Goal: Task Accomplishment & Management: Manage account settings

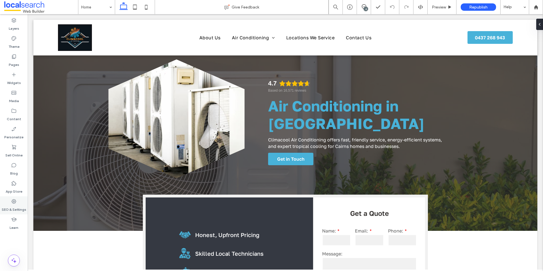
click at [15, 206] on label "SEO & Settings" at bounding box center [14, 208] width 25 height 8
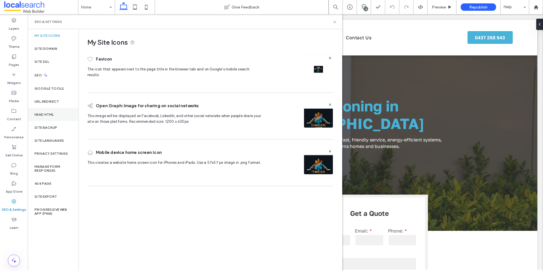
click at [49, 118] on div "Head HTML" at bounding box center [53, 114] width 51 height 13
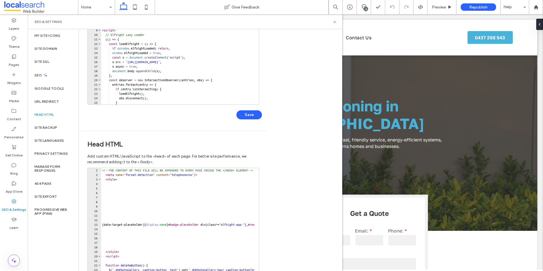
scroll to position [116, 0]
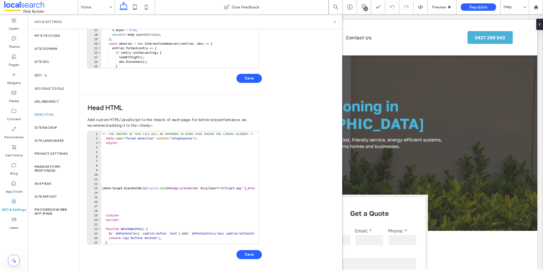
click at [102, 134] on div "<!-- THE CONTENT OF THIS FILE WILL BE APPENDED TO EVERY PAGE INSIDE THE </HEAD>…" at bounding box center [267, 189] width 332 height 117
type textarea "**********"
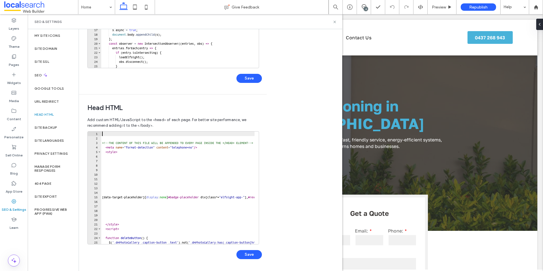
paste textarea "**********"
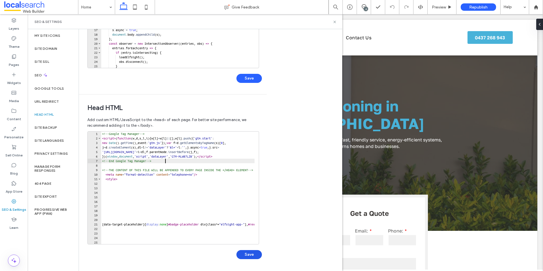
type textarea "**********"
click at [253, 254] on button "Save" at bounding box center [248, 254] width 25 height 9
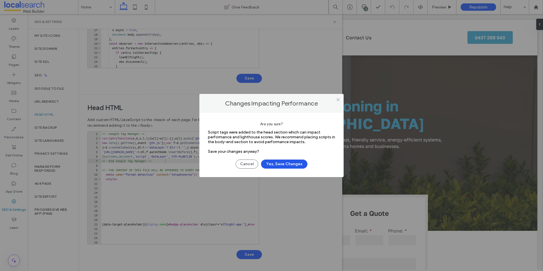
click at [282, 163] on button "Yes, Save Changes" at bounding box center [284, 163] width 46 height 9
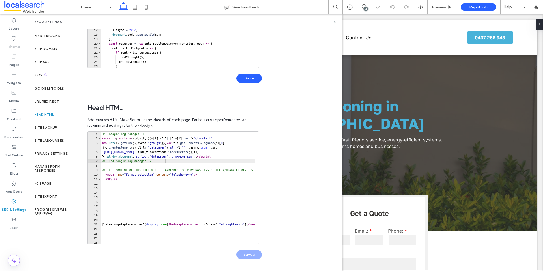
drag, startPoint x: 335, startPoint y: 21, endPoint x: 323, endPoint y: 7, distance: 18.3
click at [335, 21] on icon at bounding box center [334, 22] width 4 height 4
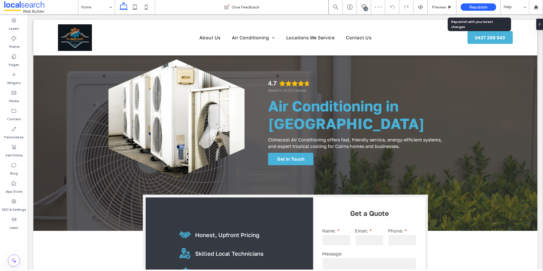
click at [469, 8] on span "Republish" at bounding box center [478, 7] width 18 height 5
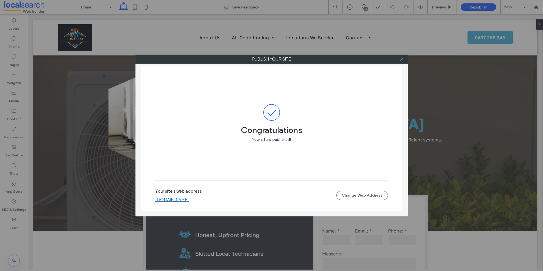
click at [403, 58] on icon at bounding box center [401, 59] width 4 height 4
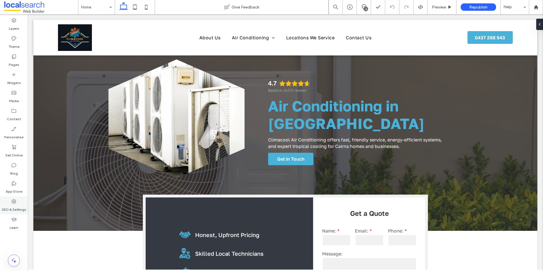
click at [14, 204] on icon at bounding box center [14, 201] width 6 height 6
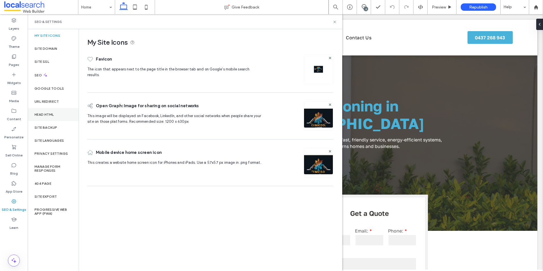
click at [51, 114] on label "Head HTML" at bounding box center [44, 115] width 20 height 4
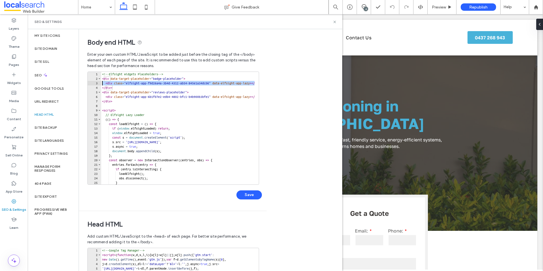
drag, startPoint x: 102, startPoint y: 88, endPoint x: 102, endPoint y: 83, distance: 4.2
click at [102, 83] on div "<!-- Elfsight Widgets Placeholders --> < div data-target-placeholder = "badge-p…" at bounding box center [266, 130] width 330 height 117
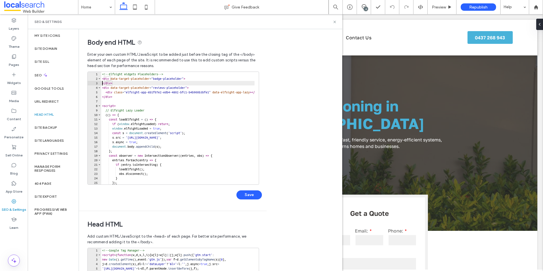
type textarea "******"
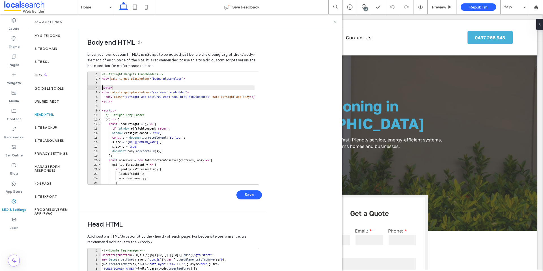
click at [105, 84] on div "<!-- Elfsight Widgets Placeholders --> < div data-target-placeholder = "badge-p…" at bounding box center [266, 130] width 330 height 117
paste textarea "**********"
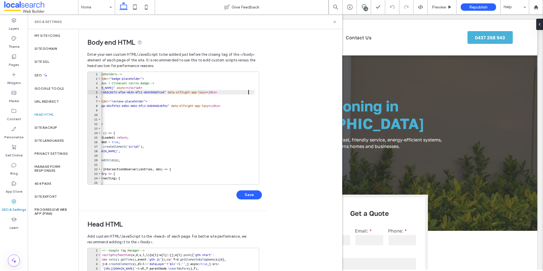
scroll to position [0, 0]
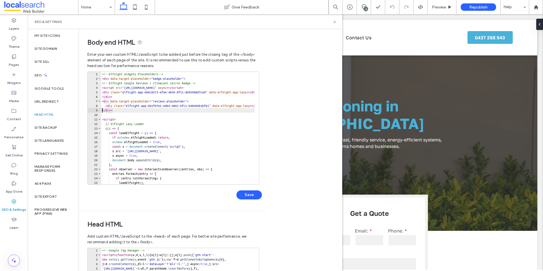
click at [102, 109] on div "<!-- Elfsight Widgets Placeholders --> < div data-target-placeholder = "badge-p…" at bounding box center [266, 130] width 330 height 117
click at [101, 107] on div "<!-- Elfsight Widgets Placeholders --> < div data-target-placeholder = "badge-p…" at bounding box center [266, 130] width 330 height 117
paste textarea "Cursor at row 8"
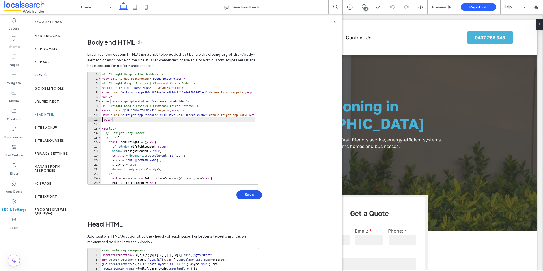
type textarea "******"
click at [254, 195] on button "Save" at bounding box center [248, 194] width 25 height 9
click at [333, 23] on icon at bounding box center [334, 22] width 4 height 4
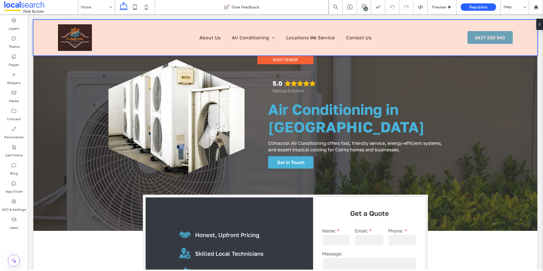
click at [485, 35] on div at bounding box center [285, 38] width 504 height 36
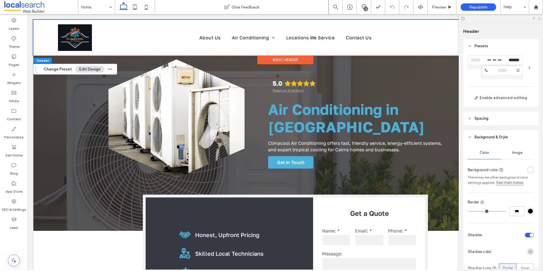
click at [540, 17] on icon at bounding box center [539, 18] width 4 height 4
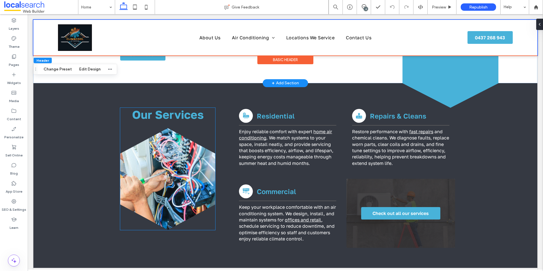
scroll to position [250, 0]
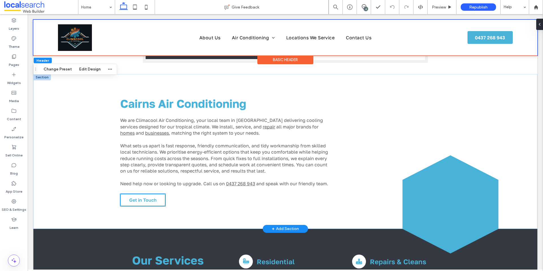
click at [144, 203] on link "Get in Touch" at bounding box center [142, 200] width 45 height 12
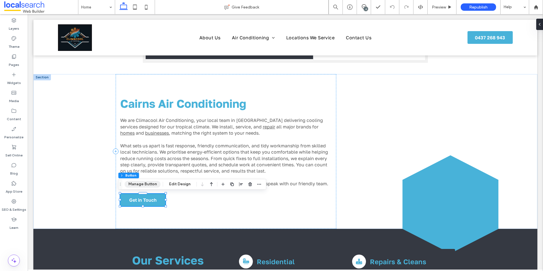
click at [144, 185] on button "Manage Button" at bounding box center [143, 184] width 36 height 7
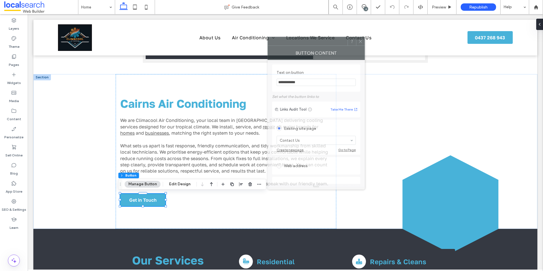
drag, startPoint x: 392, startPoint y: 52, endPoint x: 316, endPoint y: 41, distance: 76.0
click at [317, 41] on div at bounding box center [308, 41] width 80 height 8
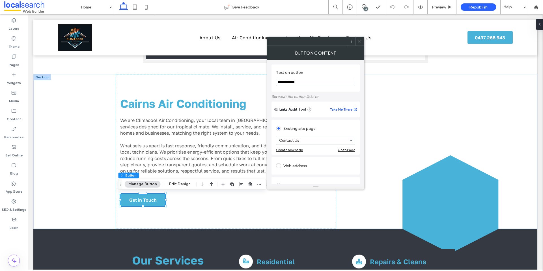
drag, startPoint x: 361, startPoint y: 40, endPoint x: 289, endPoint y: 66, distance: 76.9
click at [361, 40] on icon at bounding box center [360, 41] width 4 height 4
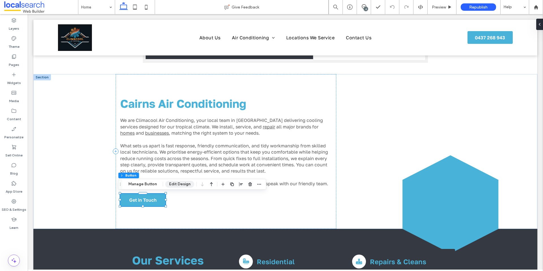
drag, startPoint x: 170, startPoint y: 182, endPoint x: 176, endPoint y: 181, distance: 6.1
click at [170, 182] on button "Edit Design" at bounding box center [179, 184] width 29 height 7
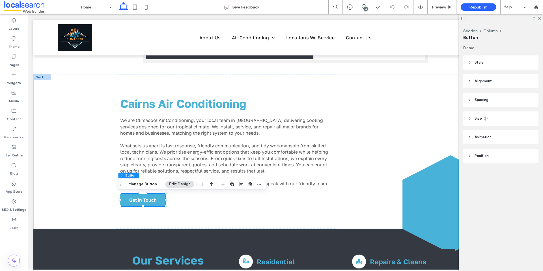
click at [488, 62] on header "Style" at bounding box center [500, 62] width 75 height 14
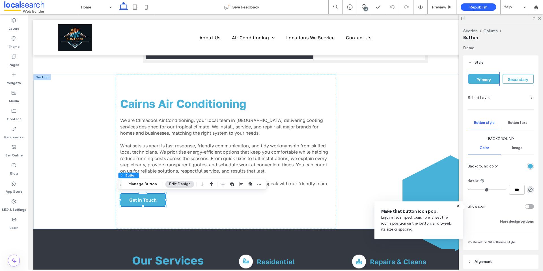
scroll to position [1, 0]
click at [528, 165] on div "rgb(72, 178, 217)" at bounding box center [530, 165] width 5 height 5
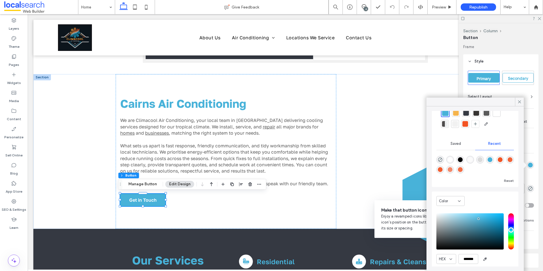
scroll to position [44, 0]
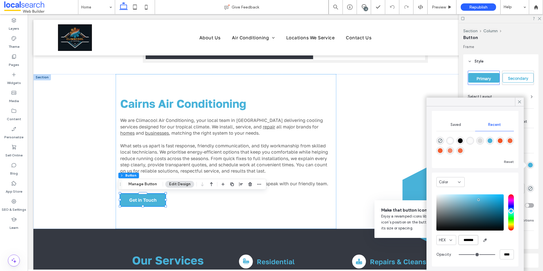
click at [467, 240] on input "*******" at bounding box center [468, 240] width 20 height 10
click at [467, 239] on input "*******" at bounding box center [468, 240] width 20 height 10
drag, startPoint x: 518, startPoint y: 102, endPoint x: 517, endPoint y: 116, distance: 14.2
click at [518, 102] on icon at bounding box center [519, 101] width 5 height 5
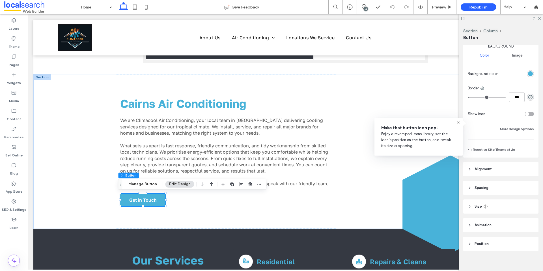
scroll to position [97, 0]
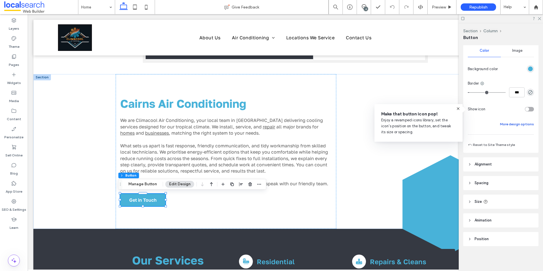
click at [519, 121] on button "More design options" at bounding box center [517, 124] width 34 height 7
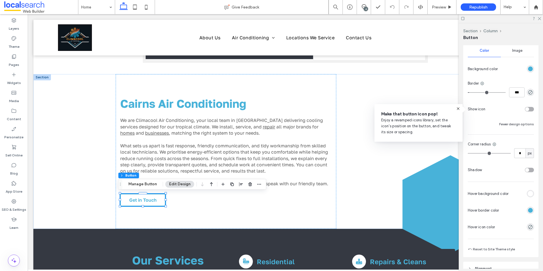
click at [529, 196] on div at bounding box center [530, 193] width 7 height 7
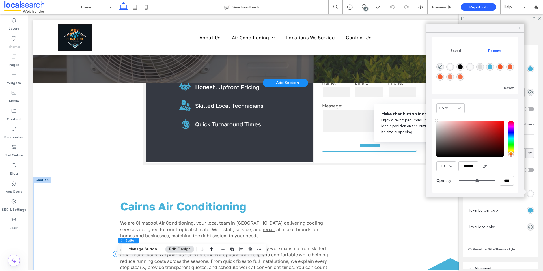
scroll to position [0, 0]
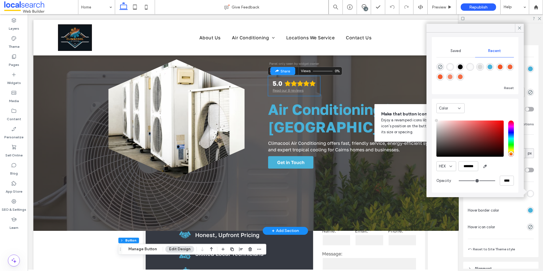
click at [289, 92] on div "Read our 8 reviews" at bounding box center [288, 90] width 31 height 4
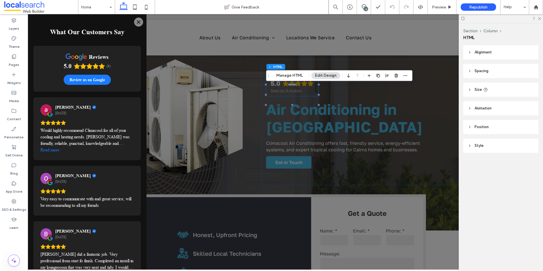
click at [139, 21] on icon "Close" at bounding box center [138, 22] width 5 height 5
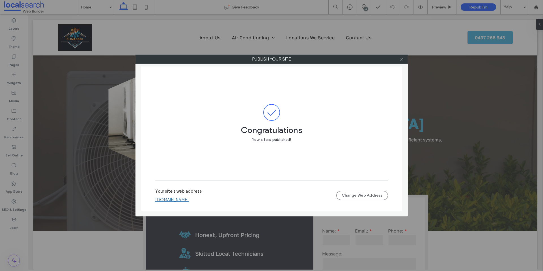
click at [402, 59] on icon at bounding box center [401, 59] width 4 height 4
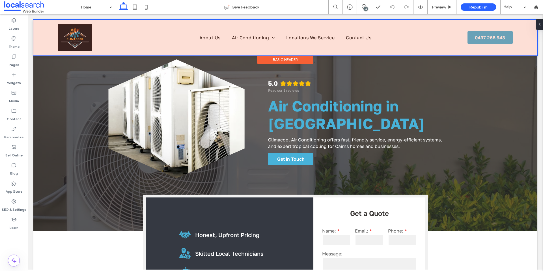
click at [82, 36] on div at bounding box center [285, 38] width 504 height 36
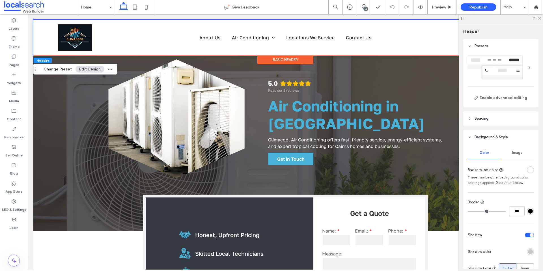
click at [539, 17] on icon at bounding box center [539, 18] width 4 height 4
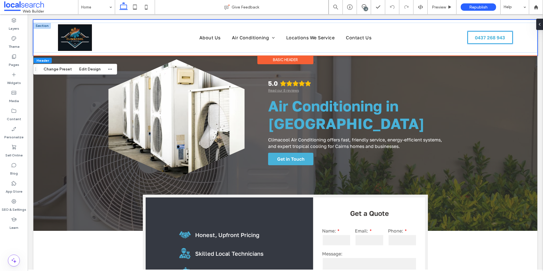
click at [492, 37] on span "0437 268 943" at bounding box center [490, 37] width 34 height 11
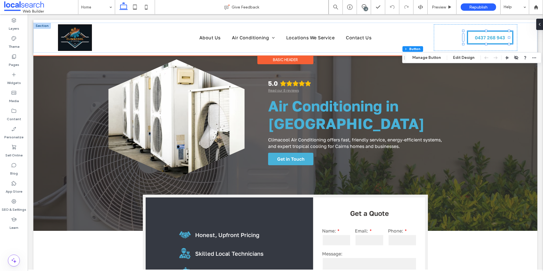
click at [481, 37] on span "0437 268 943" at bounding box center [490, 37] width 34 height 11
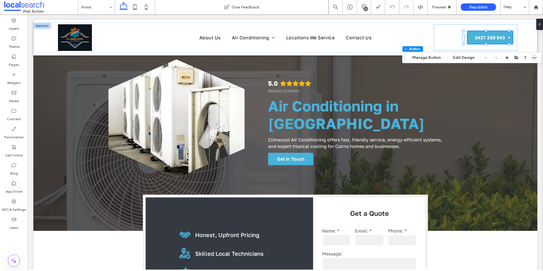
click at [532, 58] on icon "button" at bounding box center [534, 57] width 5 height 5
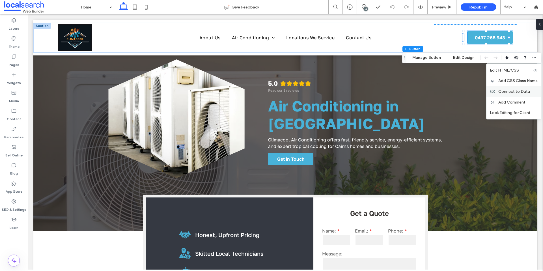
click at [516, 93] on span "Connect to Data" at bounding box center [514, 91] width 32 height 5
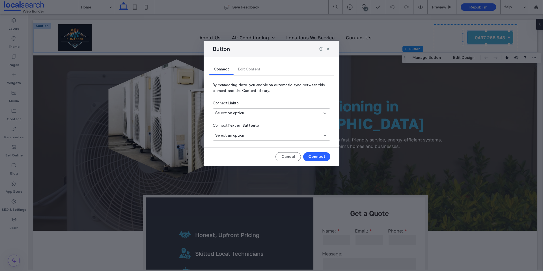
click at [268, 111] on div "Select an option" at bounding box center [268, 113] width 106 height 6
click at [255, 131] on span "0437 268 943" at bounding box center [287, 133] width 75 height 6
drag, startPoint x: 322, startPoint y: 157, endPoint x: 315, endPoint y: 96, distance: 60.7
click at [322, 157] on button "Connect" at bounding box center [316, 156] width 27 height 9
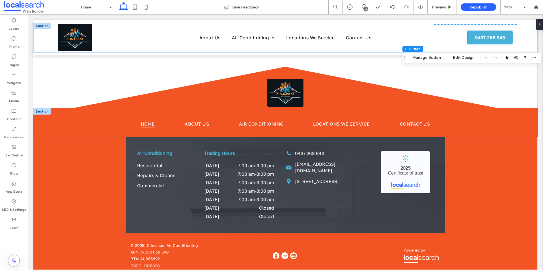
scroll to position [1153, 0]
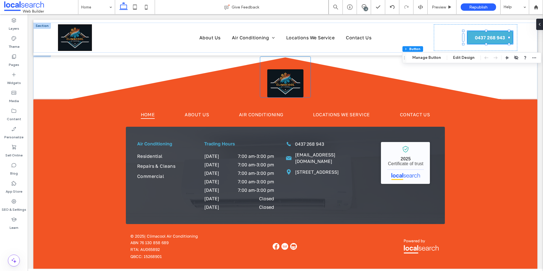
click at [283, 81] on img at bounding box center [285, 83] width 36 height 28
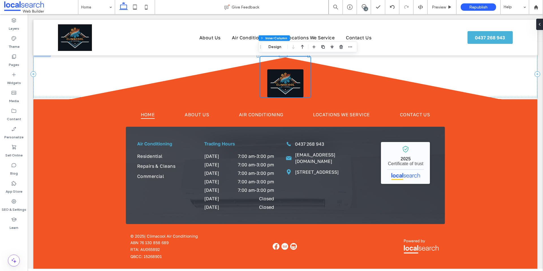
click at [289, 81] on img at bounding box center [285, 83] width 36 height 28
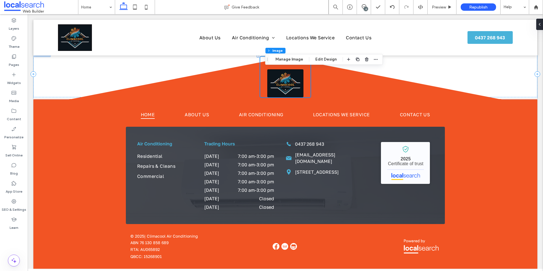
type input "*"
click at [161, 236] on p "| Climacool Air Conditioning" at bounding box center [171, 236] width 54 height 5
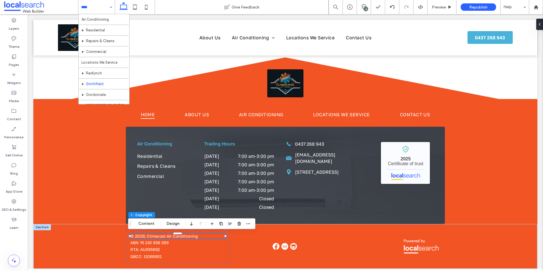
scroll to position [38, 0]
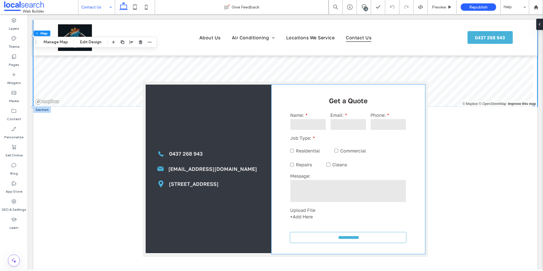
scroll to position [169, 0]
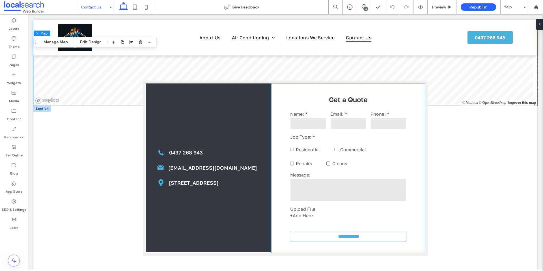
click at [326, 151] on label "Residential" at bounding box center [312, 147] width 44 height 14
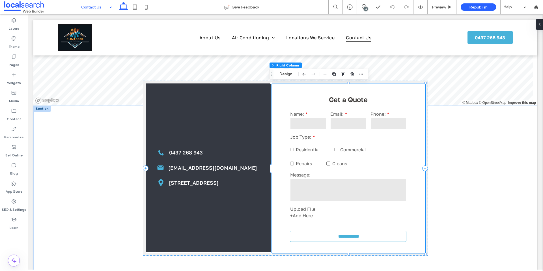
click at [329, 140] on label "Residential" at bounding box center [312, 147] width 44 height 14
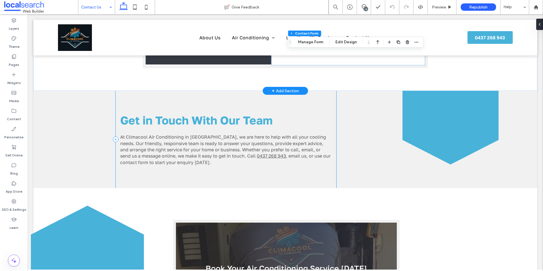
scroll to position [319, 0]
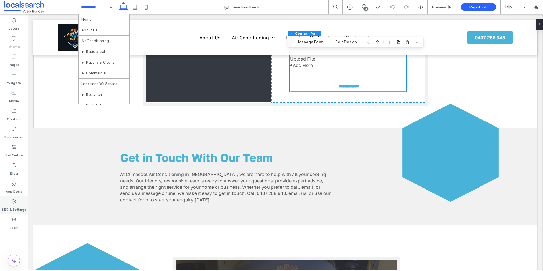
drag, startPoint x: 6, startPoint y: 209, endPoint x: 8, endPoint y: 205, distance: 5.1
click at [7, 209] on label "SEO & Settings" at bounding box center [14, 208] width 25 height 8
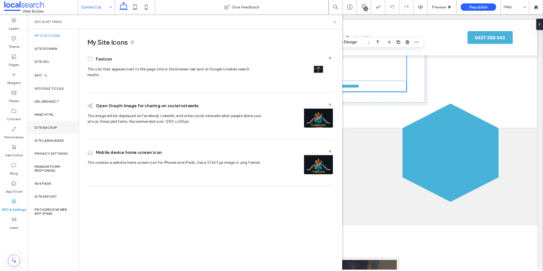
click at [52, 126] on label "Site Backup" at bounding box center [45, 128] width 23 height 4
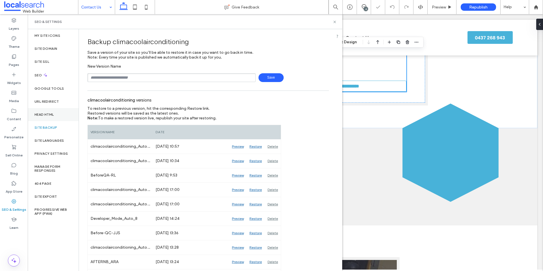
click at [52, 116] on div "Head HTML" at bounding box center [53, 114] width 51 height 13
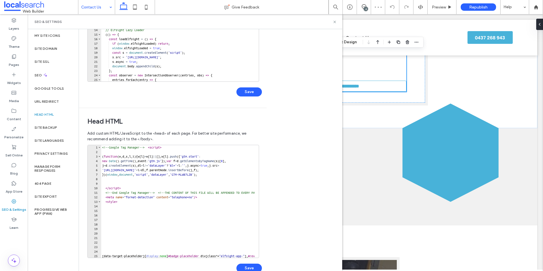
scroll to position [116, 0]
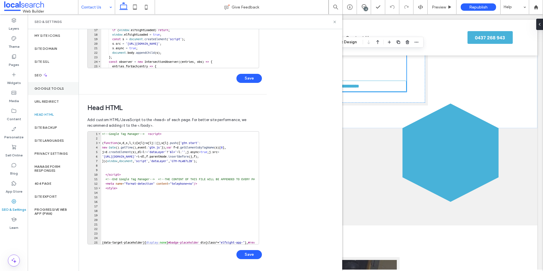
click at [43, 82] on div "Google Tools" at bounding box center [53, 88] width 51 height 13
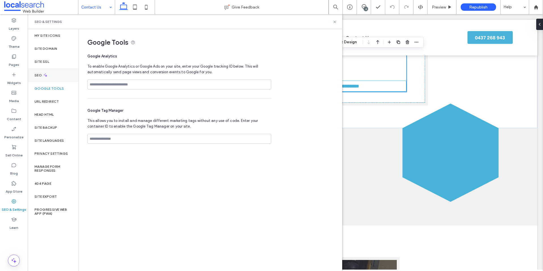
click at [46, 74] on icon at bounding box center [45, 75] width 5 height 5
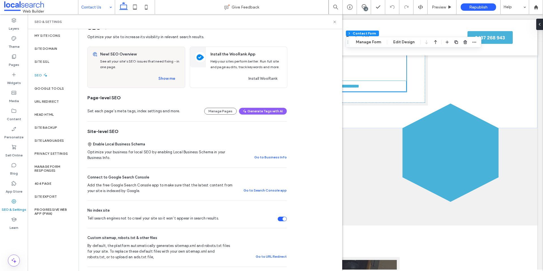
scroll to position [0, 0]
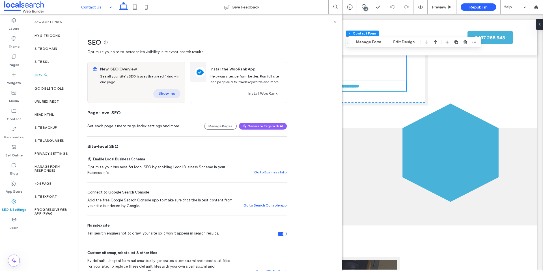
click at [167, 96] on button "Show me" at bounding box center [166, 93] width 27 height 9
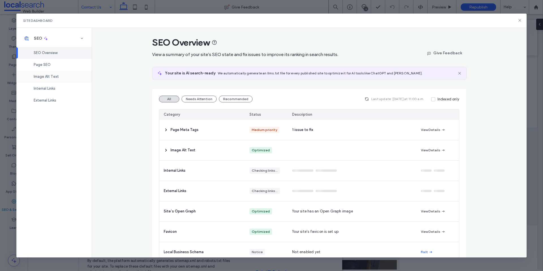
click at [62, 77] on div "Image Alt Text" at bounding box center [53, 77] width 75 height 12
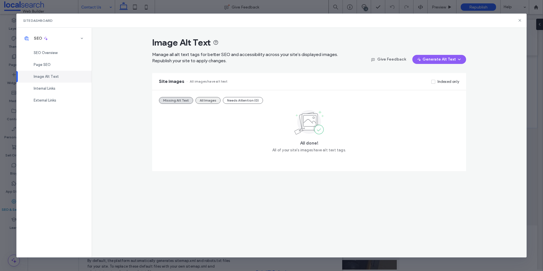
click at [200, 101] on button "All Images" at bounding box center [207, 100] width 25 height 7
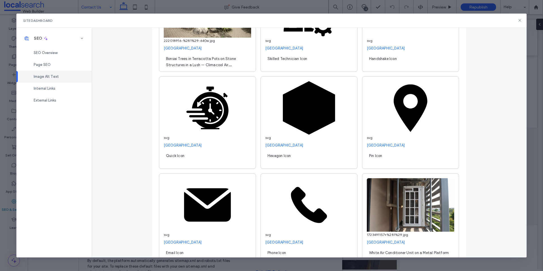
scroll to position [1967, 0]
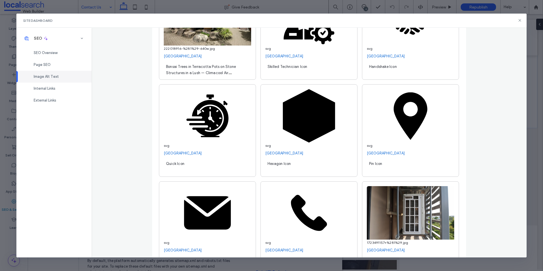
click at [519, 176] on div "**********" at bounding box center [309, 143] width 435 height 230
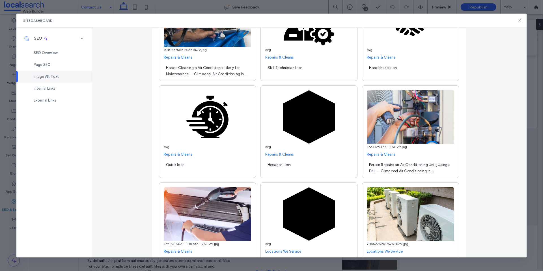
scroll to position [0, 0]
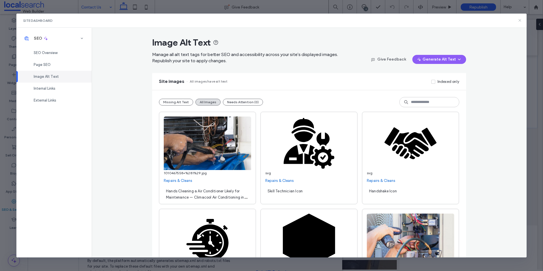
drag, startPoint x: 520, startPoint y: 20, endPoint x: 489, endPoint y: 3, distance: 34.5
click at [520, 20] on icon at bounding box center [519, 20] width 5 height 5
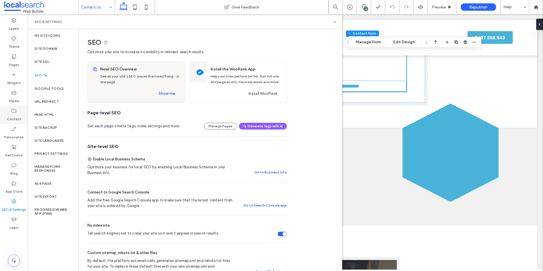
drag, startPoint x: 17, startPoint y: 170, endPoint x: 27, endPoint y: 116, distance: 54.4
click at [17, 170] on label "Blog" at bounding box center [14, 172] width 8 height 8
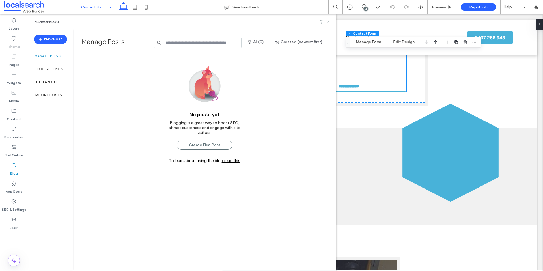
drag, startPoint x: 16, startPoint y: 55, endPoint x: 62, endPoint y: 51, distance: 46.2
click at [16, 55] on icon at bounding box center [14, 57] width 6 height 6
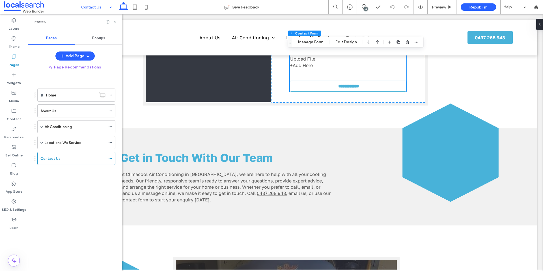
drag, startPoint x: 90, startPoint y: 43, endPoint x: 92, endPoint y: 42, distance: 3.2
click at [90, 43] on label "Manage Posts" at bounding box center [116, 43] width 71 height 10
click at [94, 41] on div "Popups" at bounding box center [98, 38] width 47 height 12
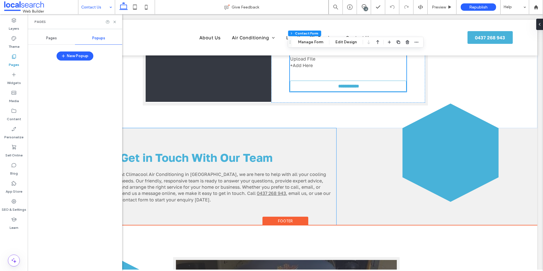
scroll to position [665, 0]
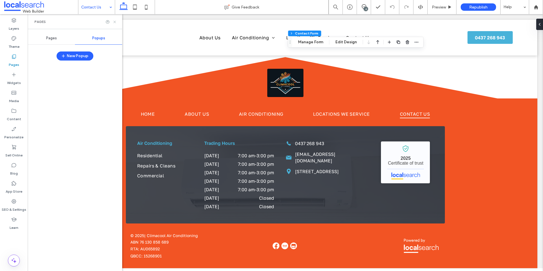
drag, startPoint x: 113, startPoint y: 22, endPoint x: 248, endPoint y: 172, distance: 202.2
click at [113, 22] on icon at bounding box center [115, 22] width 4 height 4
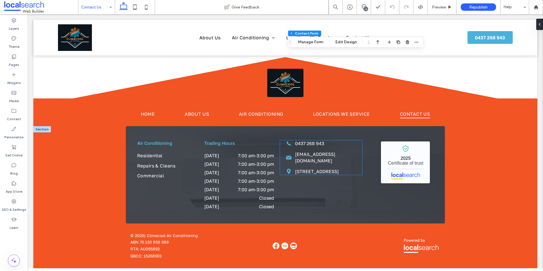
click at [312, 168] on link "10 Trinity Beach Rd, Trinity Beach, QLD 4870" at bounding box center [317, 171] width 44 height 6
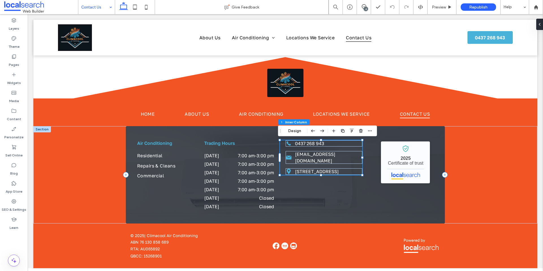
click at [312, 168] on link "10 Trinity Beach Rd, Trinity Beach, QLD 4870" at bounding box center [317, 171] width 44 height 6
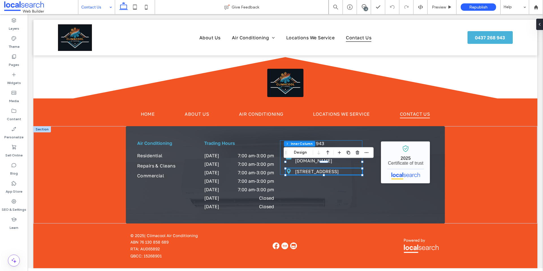
click at [312, 168] on link "10 Trinity Beach Rd, Trinity Beach, QLD 4870" at bounding box center [317, 171] width 44 height 6
click at [313, 168] on link "10 Trinity Beach Rd, Trinity Beach, QLD 4870" at bounding box center [317, 171] width 44 height 6
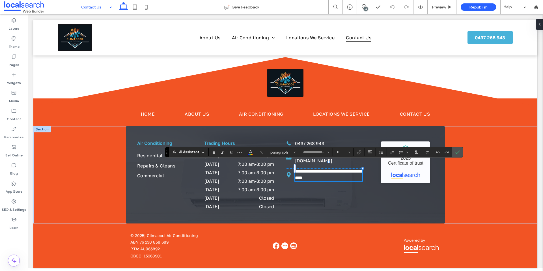
type input "**********"
type input "**"
click at [359, 153] on icon "Link" at bounding box center [359, 152] width 5 height 5
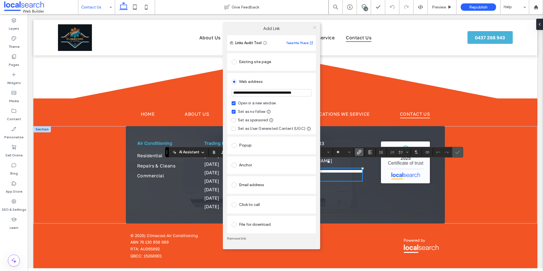
click at [312, 28] on icon at bounding box center [314, 27] width 4 height 4
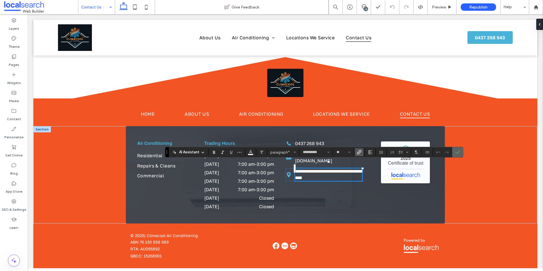
drag, startPoint x: 459, startPoint y: 151, endPoint x: 427, endPoint y: 136, distance: 35.1
click at [459, 151] on icon "Confirm" at bounding box center [457, 152] width 5 height 5
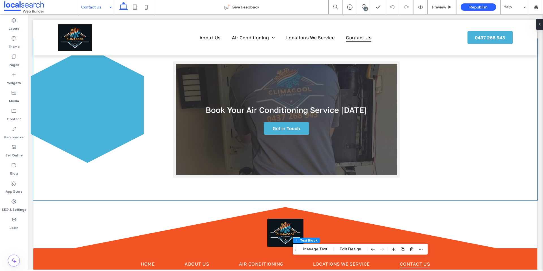
scroll to position [400, 0]
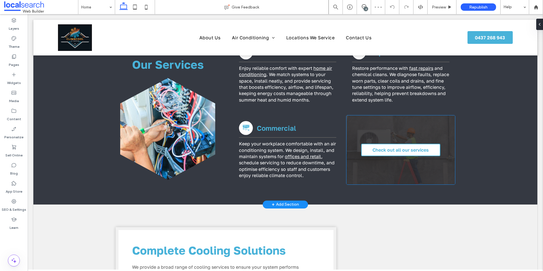
scroll to position [460, 0]
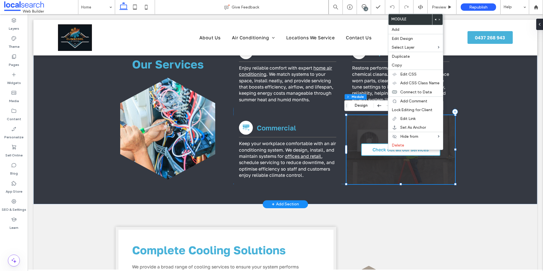
click at [381, 149] on span "Check out all our services" at bounding box center [400, 150] width 56 height 6
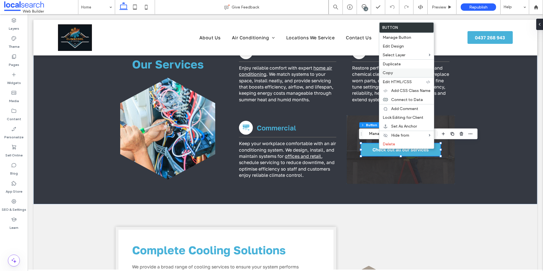
click at [402, 75] on label "Copy" at bounding box center [406, 72] width 48 height 5
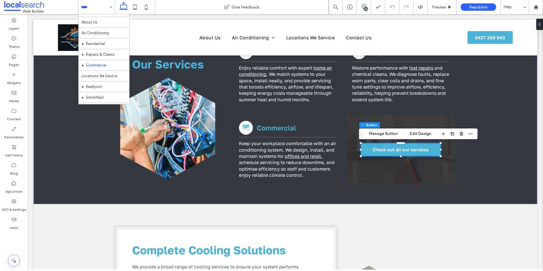
scroll to position [0, 0]
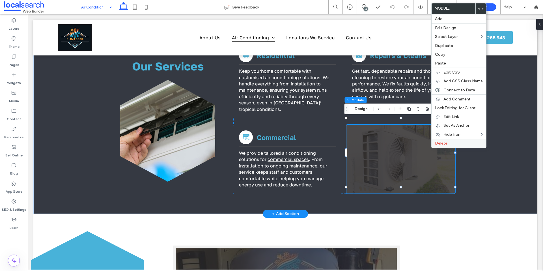
click at [451, 144] on label "Delete" at bounding box center [459, 143] width 48 height 5
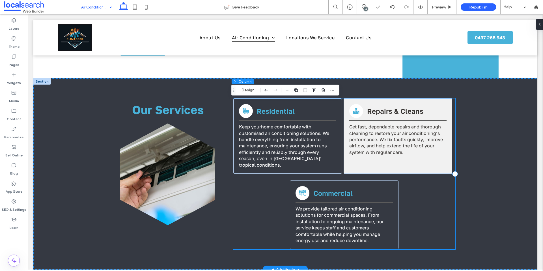
scroll to position [202, 0]
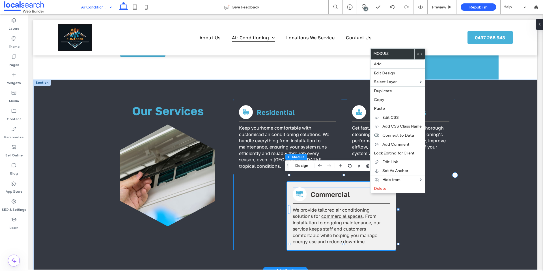
drag, startPoint x: 423, startPoint y: 207, endPoint x: 393, endPoint y: 195, distance: 32.6
click at [423, 207] on div "Air Conditioner Icon Residential Keep your home comfortable with customised air…" at bounding box center [344, 175] width 222 height 151
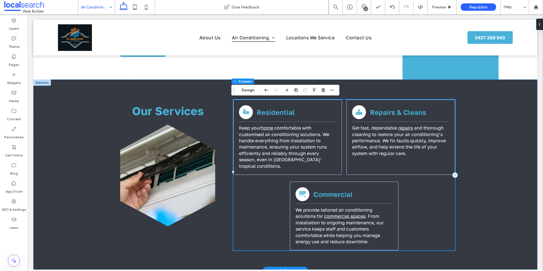
click at [417, 198] on div "Air Conditioner Icon Residential Keep your home comfortable with customised air…" at bounding box center [344, 175] width 222 height 151
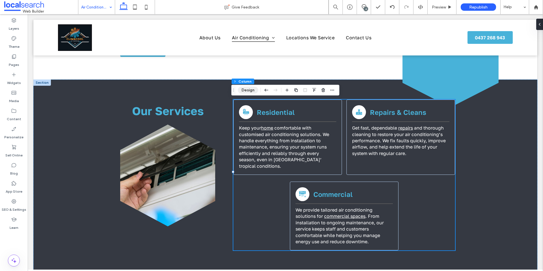
click at [247, 88] on button "Design" at bounding box center [248, 90] width 20 height 7
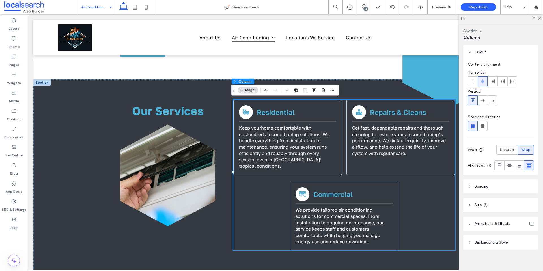
scroll to position [1, 0]
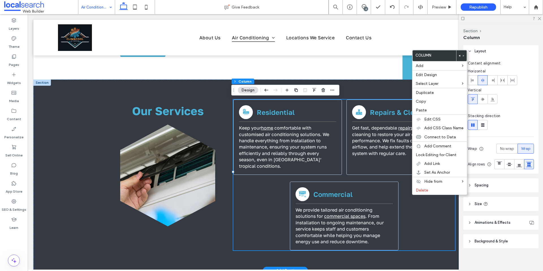
click at [409, 197] on div "Air Conditioner Icon Residential Keep your home comfortable with customised air…" at bounding box center [344, 175] width 222 height 151
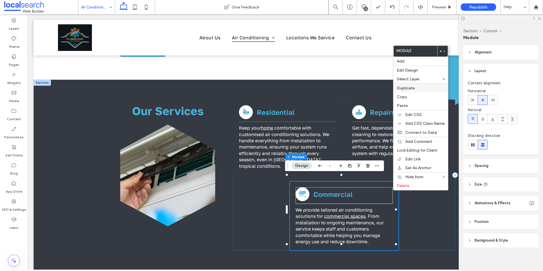
click at [420, 89] on label "Duplicate" at bounding box center [421, 88] width 48 height 5
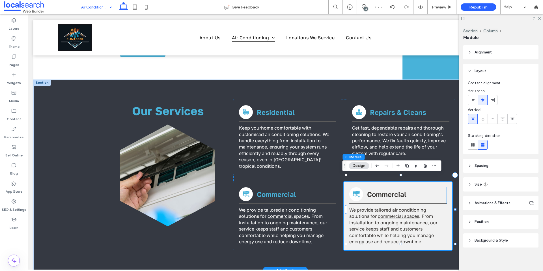
click at [407, 191] on h3 "Commercial" at bounding box center [406, 194] width 79 height 8
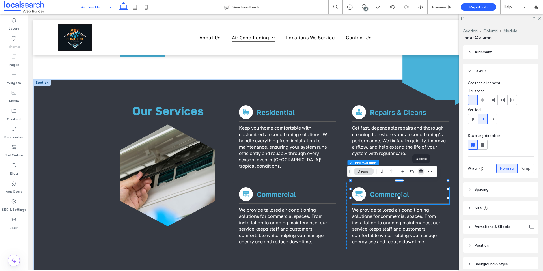
click at [421, 172] on icon "button" at bounding box center [421, 171] width 5 height 5
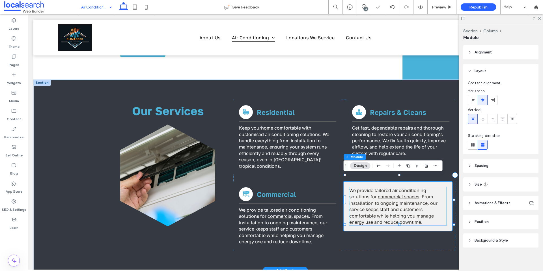
click at [433, 201] on p "We provide tailored air conditioning solutions for commercial spaces . From ins…" at bounding box center [397, 206] width 97 height 38
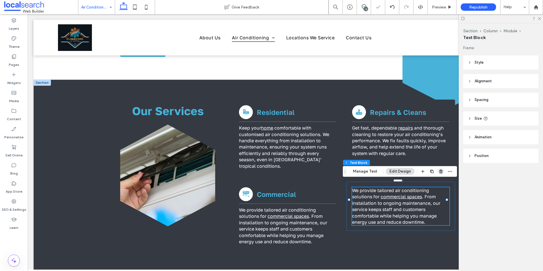
click at [438, 169] on icon "button" at bounding box center [440, 171] width 5 height 5
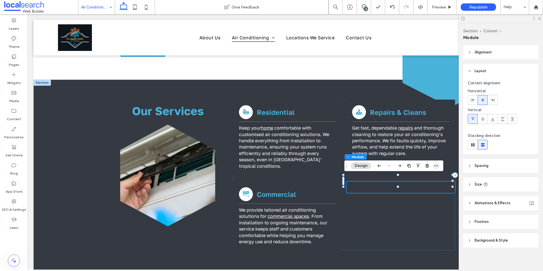
click at [434, 167] on icon "button" at bounding box center [436, 165] width 5 height 5
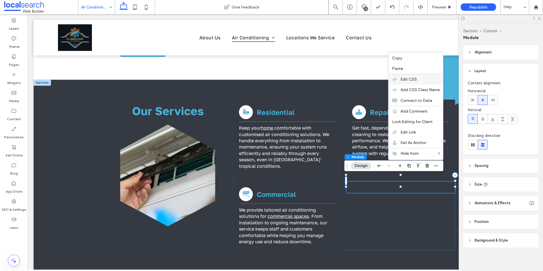
click at [416, 80] on span "Edit CSS" at bounding box center [408, 79] width 16 height 5
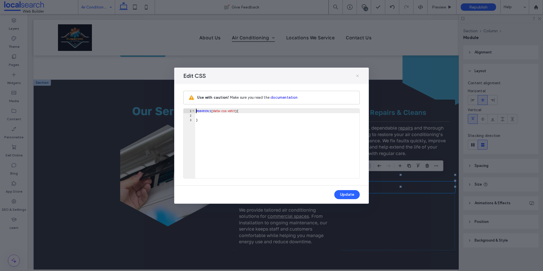
click at [358, 73] on icon at bounding box center [357, 75] width 5 height 5
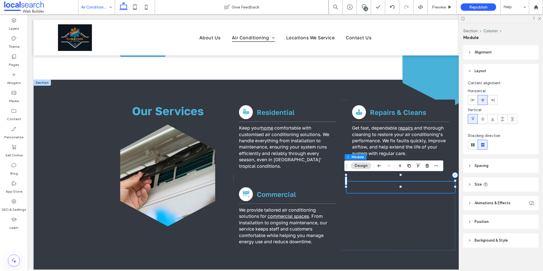
drag, startPoint x: 436, startPoint y: 167, endPoint x: 434, endPoint y: 161, distance: 6.5
click at [436, 167] on icon "button" at bounding box center [436, 165] width 5 height 5
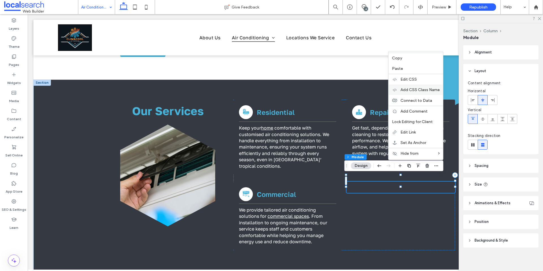
click at [419, 88] on span "Add CSS Class Name" at bounding box center [419, 89] width 39 height 5
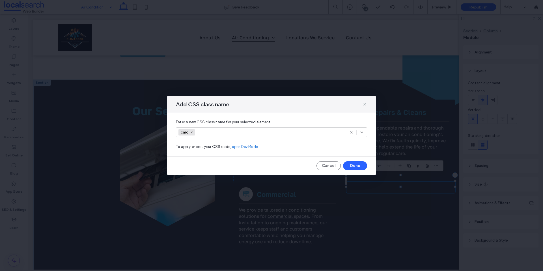
click at [352, 131] on icon at bounding box center [351, 132] width 5 height 5
click at [353, 164] on button "Done" at bounding box center [355, 165] width 24 height 9
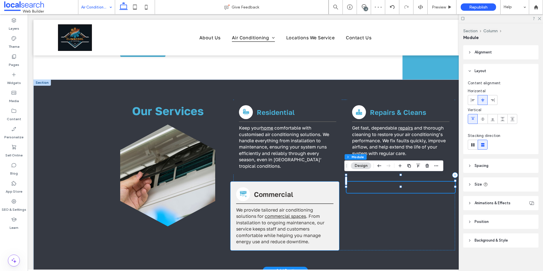
click at [333, 191] on div "Air Conditioning Icon Commercial We provide tailored air conditioning solutions…" at bounding box center [284, 215] width 109 height 69
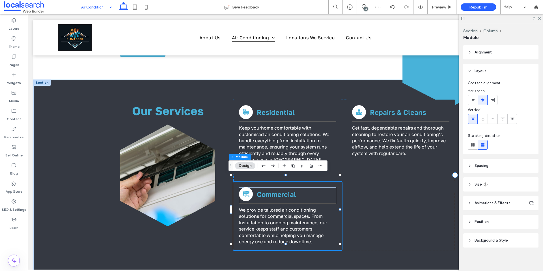
click at [489, 186] on header "Size" at bounding box center [500, 184] width 75 height 14
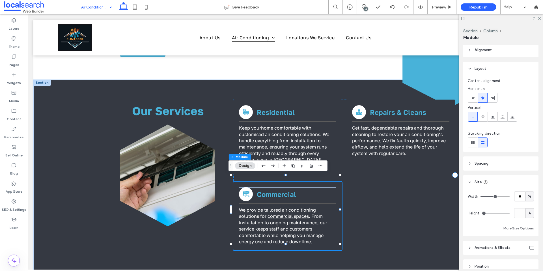
scroll to position [3, 0]
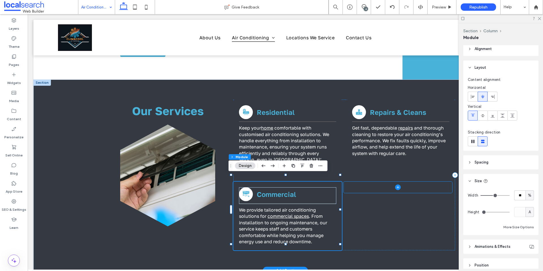
click at [413, 182] on span at bounding box center [397, 186] width 109 height 11
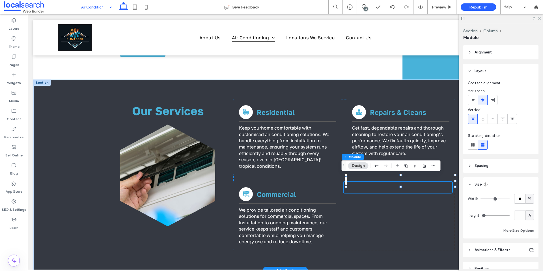
click at [540, 20] on icon at bounding box center [539, 18] width 4 height 4
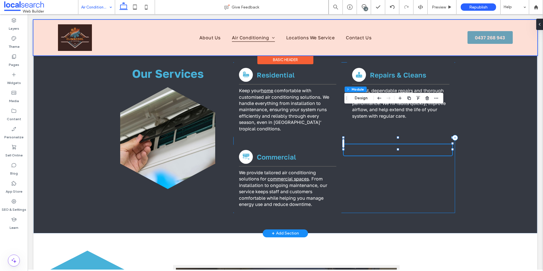
scroll to position [269, 0]
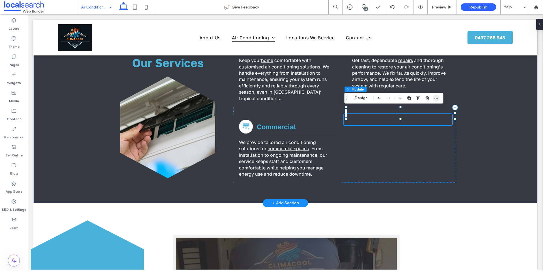
click at [436, 98] on use "button" at bounding box center [436, 98] width 4 height 1
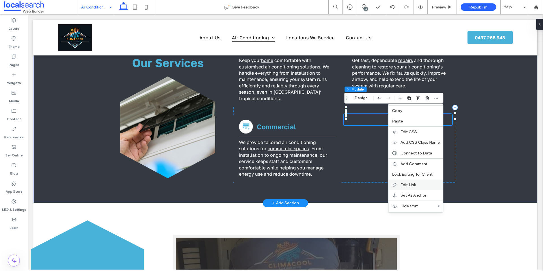
click at [413, 186] on span "Edit Link" at bounding box center [407, 184] width 15 height 5
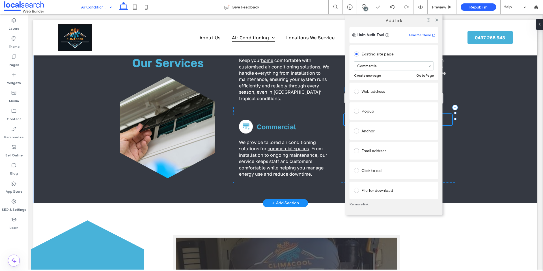
click at [358, 206] on link "Remove link" at bounding box center [393, 204] width 89 height 5
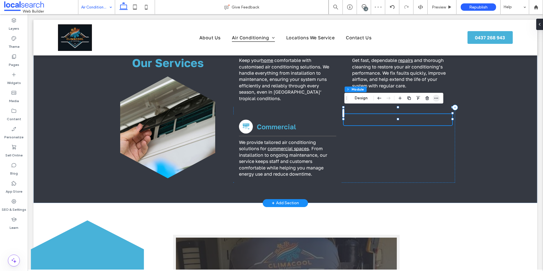
click at [438, 99] on icon "button" at bounding box center [436, 98] width 5 height 5
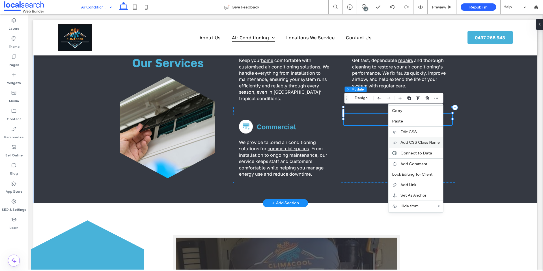
click at [417, 138] on div "Add CSS Class Name" at bounding box center [415, 142] width 55 height 10
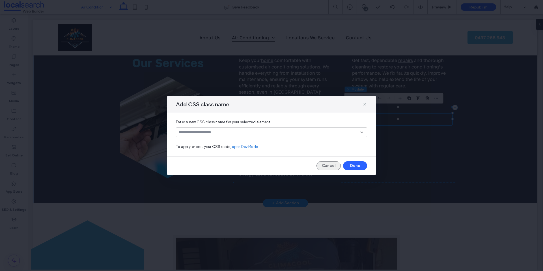
click at [335, 166] on button "Cancel" at bounding box center [328, 165] width 24 height 9
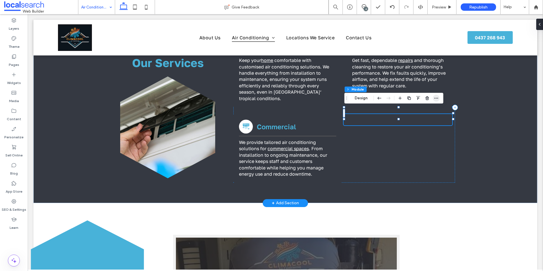
click at [438, 100] on icon "button" at bounding box center [436, 98] width 5 height 5
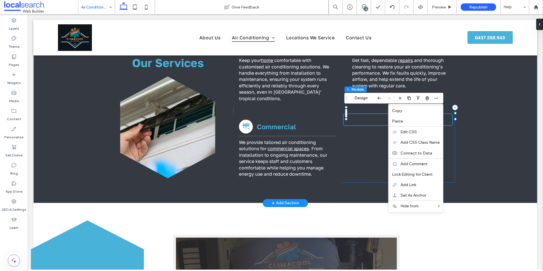
click at [372, 114] on span at bounding box center [397, 119] width 109 height 11
click at [367, 100] on button "Design" at bounding box center [361, 98] width 20 height 7
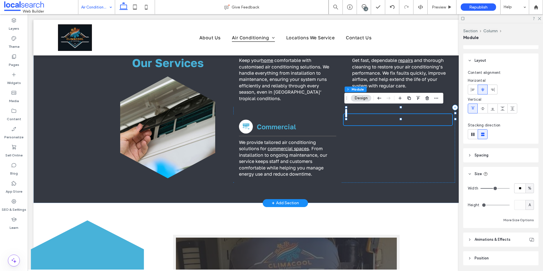
scroll to position [48, 0]
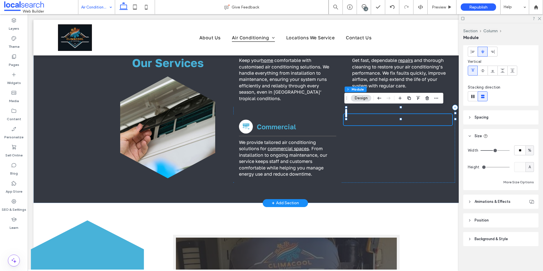
click at [491, 200] on span "Animations & Effects" at bounding box center [492, 202] width 36 height 6
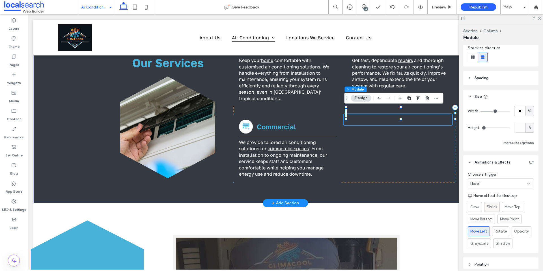
scroll to position [92, 0]
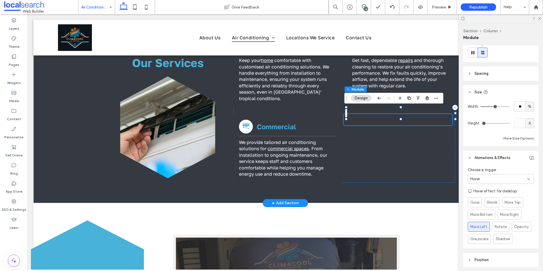
click at [496, 182] on div "Hover" at bounding box center [501, 179] width 66 height 10
click at [491, 188] on div "None" at bounding box center [499, 189] width 62 height 10
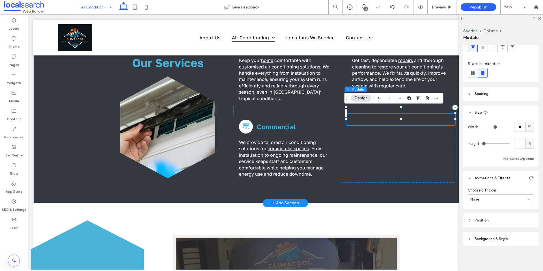
scroll to position [72, 0]
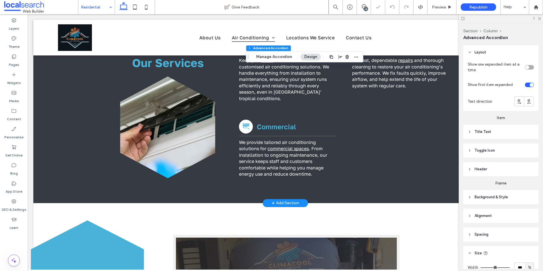
type input "***"
type input "**"
type input "****"
type input "*"
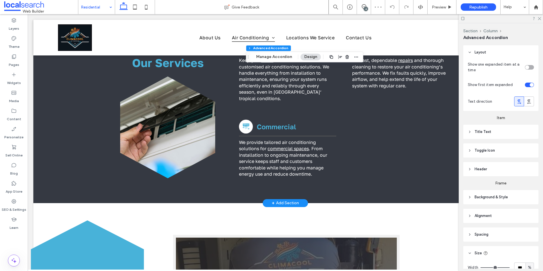
type input "*"
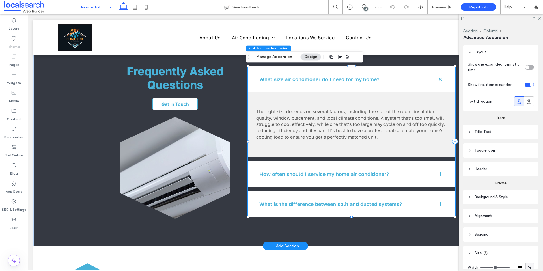
click at [526, 84] on div "toggle" at bounding box center [529, 85] width 9 height 5
click at [525, 85] on div "toggle" at bounding box center [527, 85] width 4 height 4
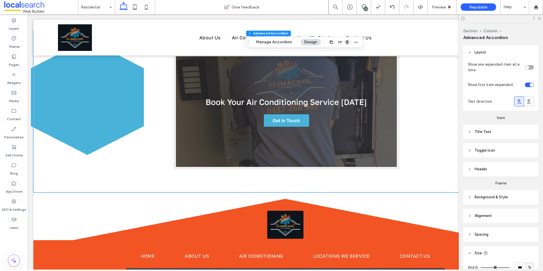
scroll to position [798, 0]
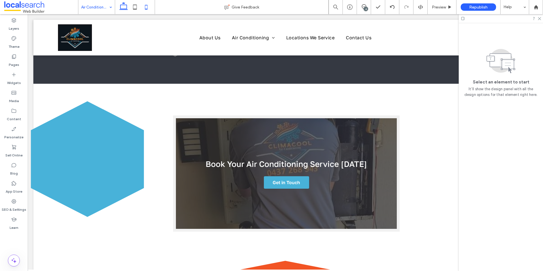
click at [146, 8] on icon at bounding box center [145, 6] width 11 height 11
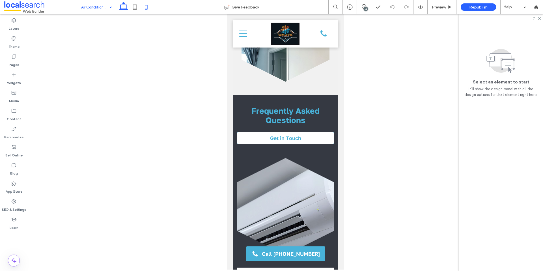
click at [127, 11] on icon at bounding box center [123, 6] width 11 height 11
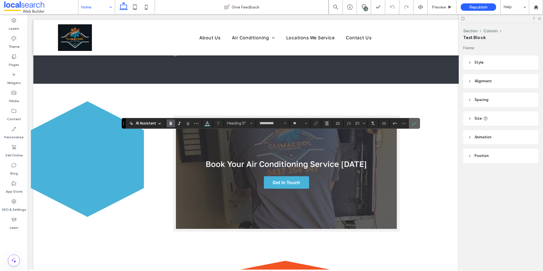
click at [415, 121] on icon "Confirm" at bounding box center [414, 123] width 5 height 5
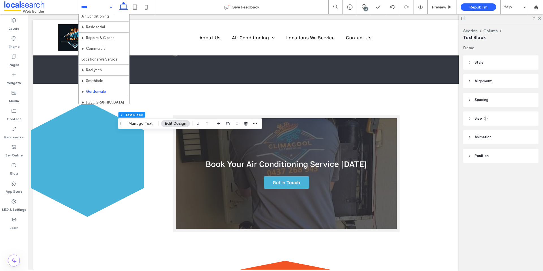
scroll to position [38, 0]
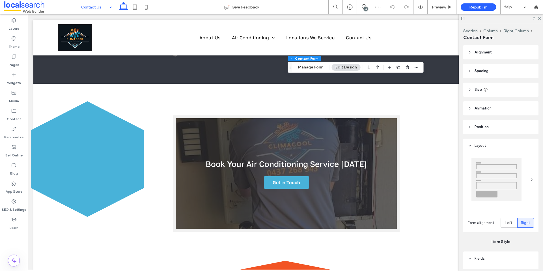
type input "*"
type input "***"
type input "*"
type input "***"
click at [319, 66] on button "Manage Form" at bounding box center [310, 67] width 33 height 7
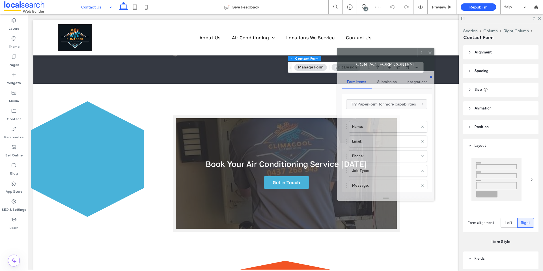
drag, startPoint x: 488, startPoint y: 67, endPoint x: 255, endPoint y: 53, distance: 234.2
click at [337, 50] on div at bounding box center [377, 52] width 80 height 8
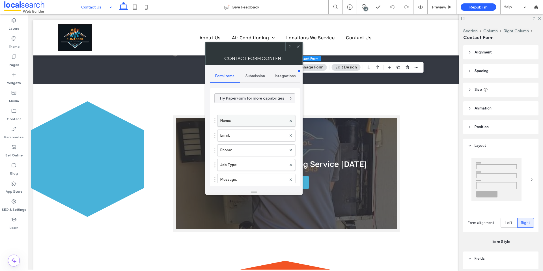
click at [251, 117] on label "Name:" at bounding box center [253, 120] width 66 height 11
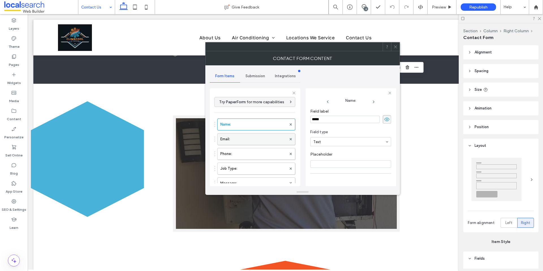
click at [236, 135] on label "Email:" at bounding box center [253, 138] width 66 height 11
click at [236, 151] on label "Phone:" at bounding box center [253, 153] width 66 height 11
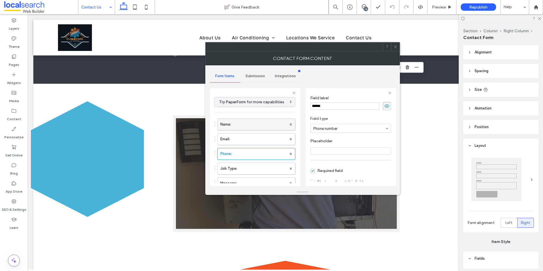
click at [245, 128] on label "Name:" at bounding box center [253, 124] width 66 height 11
click at [244, 142] on label "Email:" at bounding box center [253, 138] width 66 height 11
click at [244, 156] on label "Phone:" at bounding box center [253, 153] width 66 height 11
click at [241, 170] on label "Job Type:" at bounding box center [253, 168] width 66 height 11
type input "**"
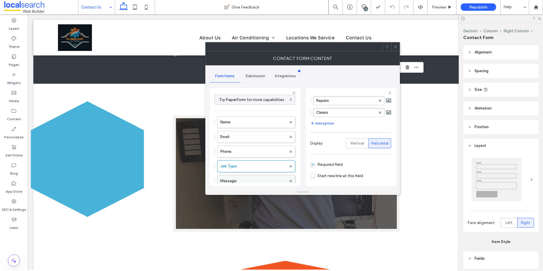
scroll to position [3, 0]
click at [248, 175] on label "Message:" at bounding box center [253, 179] width 66 height 11
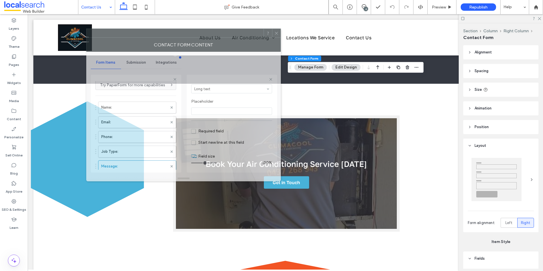
drag, startPoint x: 326, startPoint y: 49, endPoint x: 207, endPoint y: 36, distance: 119.8
click at [207, 36] on div at bounding box center [175, 33] width 177 height 8
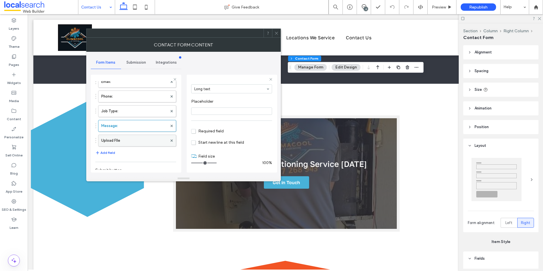
scroll to position [48, 0]
click at [146, 136] on label "Upload FIle" at bounding box center [134, 135] width 66 height 11
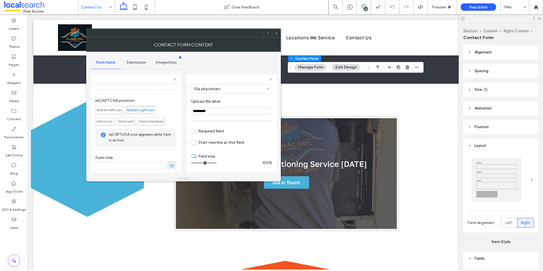
scroll to position [147, 0]
click at [132, 60] on span "Submission" at bounding box center [136, 62] width 20 height 5
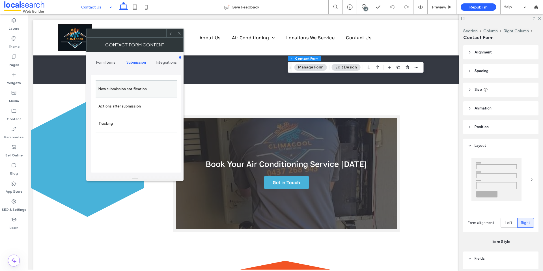
click at [131, 81] on div "New submission notification" at bounding box center [136, 88] width 81 height 17
click at [130, 86] on label "New submission notification" at bounding box center [135, 88] width 75 height 11
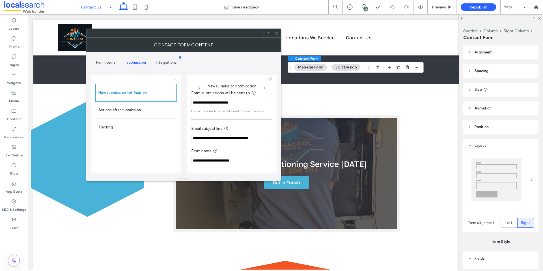
scroll to position [30, 0]
click at [154, 111] on label "Actions after submission" at bounding box center [135, 109] width 75 height 11
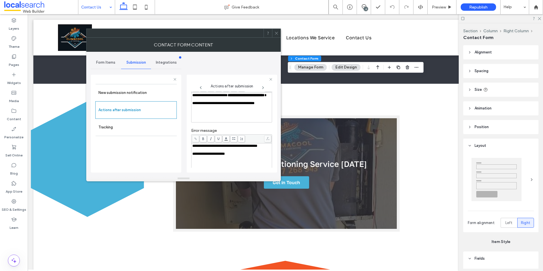
click at [275, 31] on icon at bounding box center [276, 33] width 4 height 4
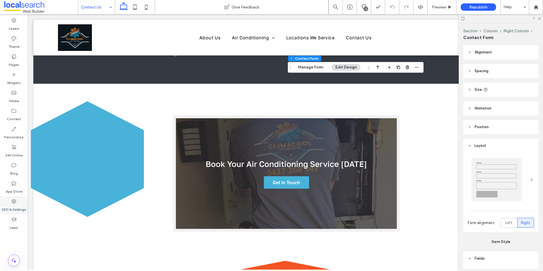
click at [25, 200] on div "SEO & Settings" at bounding box center [14, 205] width 28 height 18
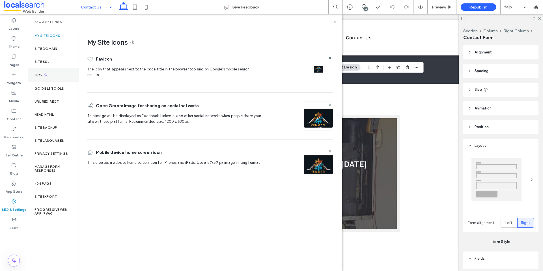
click at [51, 76] on div "SEO" at bounding box center [53, 75] width 51 height 14
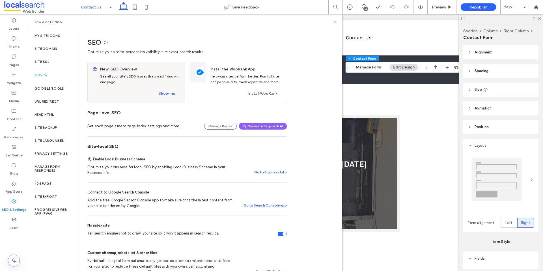
click at [267, 173] on button "Go to Business Info" at bounding box center [270, 172] width 33 height 7
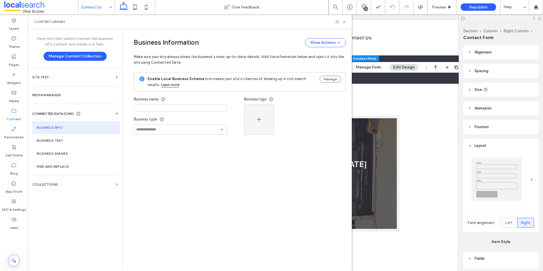
type input "**********"
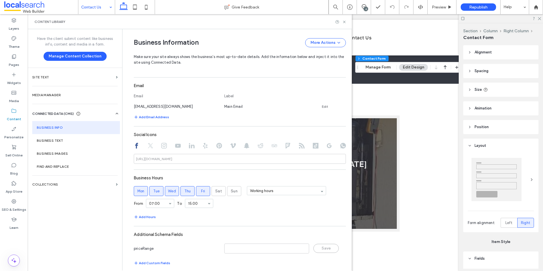
scroll to position [229, 0]
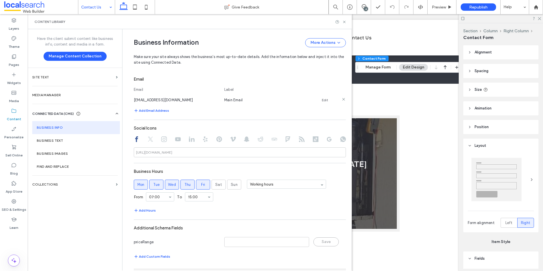
click at [322, 101] on link "Edit" at bounding box center [325, 100] width 6 height 5
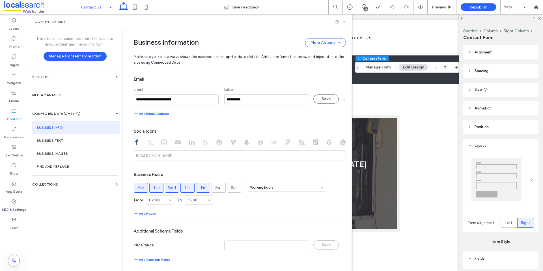
drag, startPoint x: 140, startPoint y: 98, endPoint x: 121, endPoint y: 95, distance: 18.6
click at [122, 95] on div "**********" at bounding box center [236, 149] width 229 height 241
type input "**********"
click at [318, 100] on button "Save" at bounding box center [325, 98] width 25 height 9
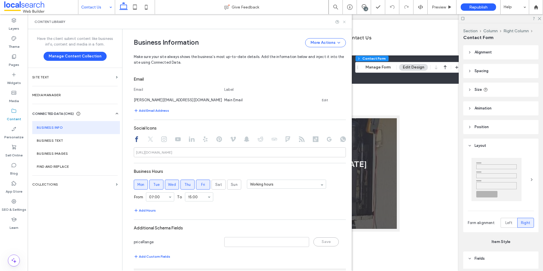
click at [343, 24] on icon at bounding box center [344, 22] width 4 height 4
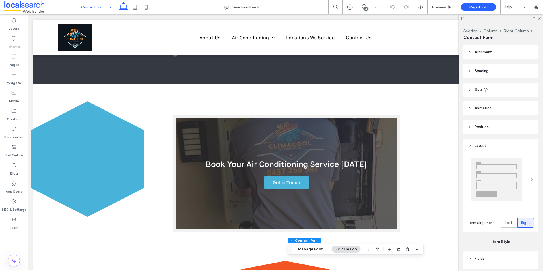
type input "*"
type input "***"
type input "*"
type input "***"
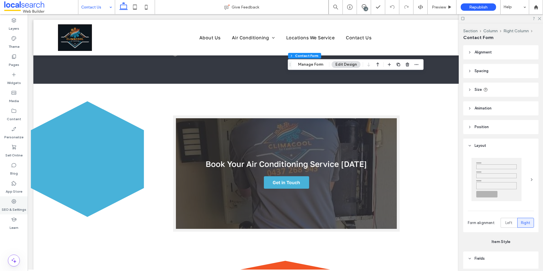
click at [16, 197] on div "SEO & Settings" at bounding box center [14, 205] width 28 height 18
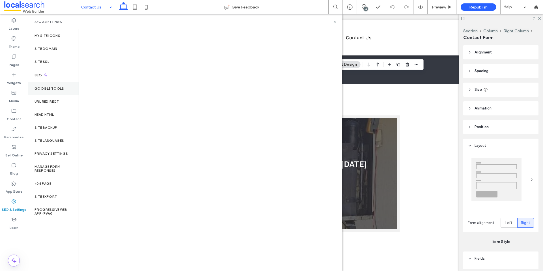
drag, startPoint x: 51, startPoint y: 76, endPoint x: 76, endPoint y: 82, distance: 25.0
click at [51, 76] on div "SEO" at bounding box center [53, 75] width 51 height 14
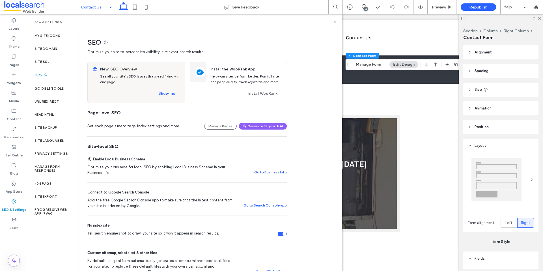
click at [271, 169] on button "Go to Business Info" at bounding box center [270, 172] width 33 height 7
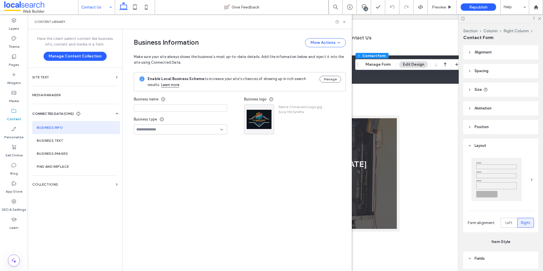
type input "**********"
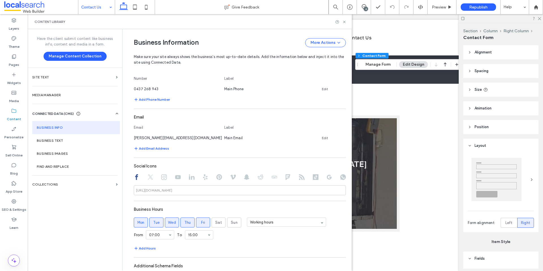
scroll to position [200, 0]
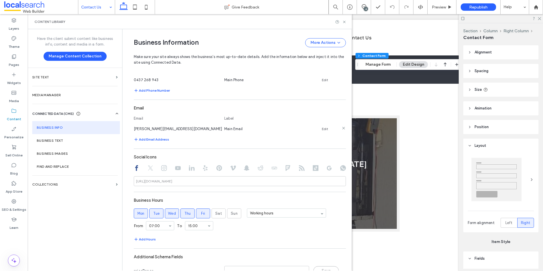
click at [322, 129] on link "Edit" at bounding box center [325, 129] width 6 height 5
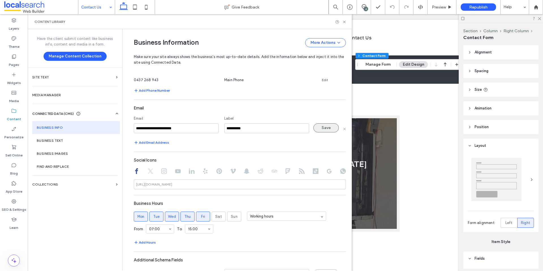
type input "**********"
click at [327, 128] on button "Save" at bounding box center [325, 127] width 25 height 9
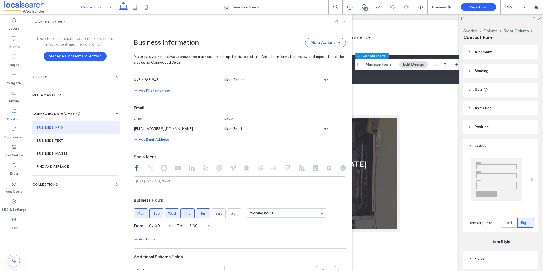
click at [345, 21] on icon at bounding box center [344, 22] width 4 height 4
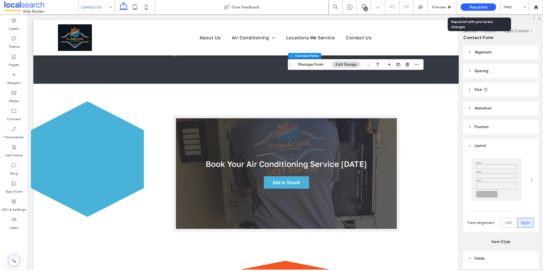
click at [482, 6] on span "Republish" at bounding box center [478, 7] width 18 height 5
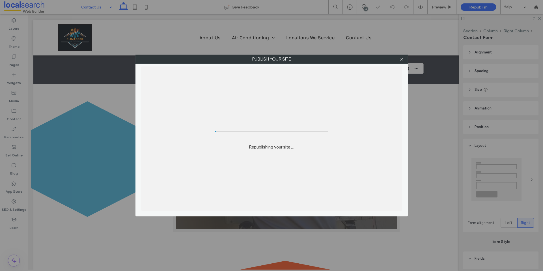
type input "*"
type input "***"
type input "*"
type input "***"
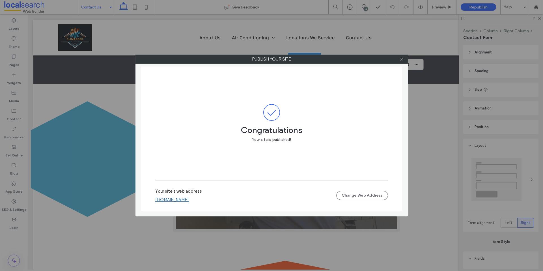
click at [401, 60] on icon at bounding box center [401, 59] width 4 height 4
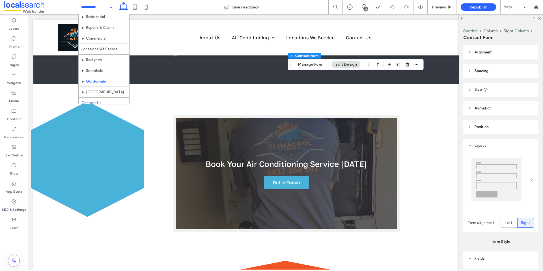
scroll to position [38, 0]
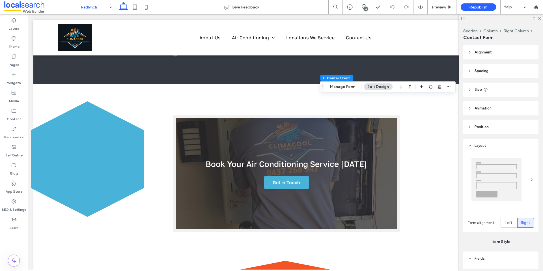
type input "*"
type input "***"
type input "*"
type input "***"
click at [343, 87] on button "Manage Form" at bounding box center [342, 86] width 33 height 7
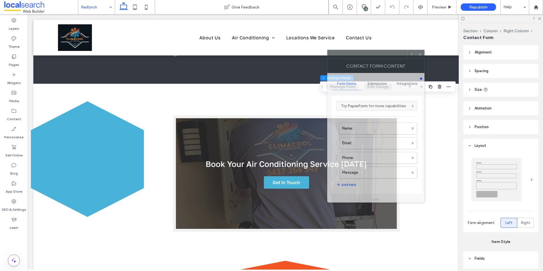
drag, startPoint x: 479, startPoint y: 66, endPoint x: 246, endPoint y: 54, distance: 233.8
click at [327, 50] on div at bounding box center [367, 54] width 80 height 8
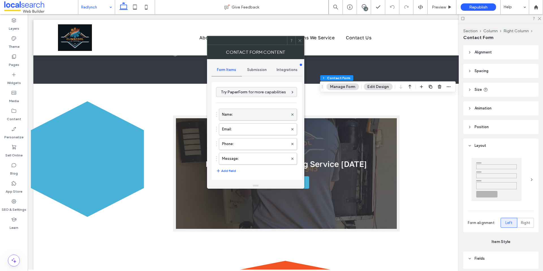
click at [251, 115] on label "Name:" at bounding box center [255, 114] width 66 height 11
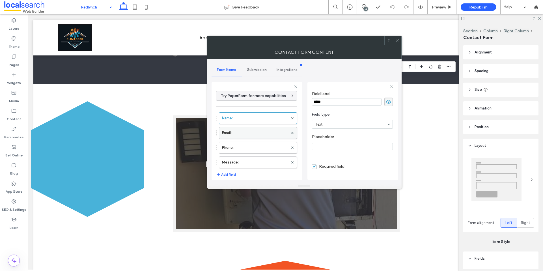
scroll to position [1, 0]
click at [250, 128] on label "Email:" at bounding box center [255, 131] width 66 height 11
click at [247, 147] on label "Phone:" at bounding box center [255, 146] width 66 height 11
click at [248, 161] on label "Message:" at bounding box center [255, 160] width 66 height 11
type input "**"
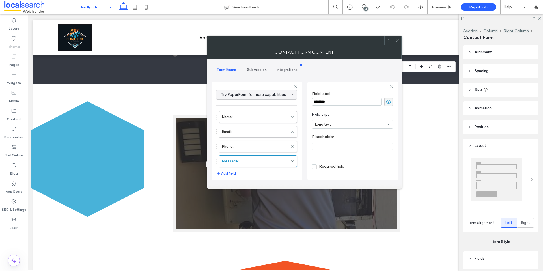
scroll to position [76, 0]
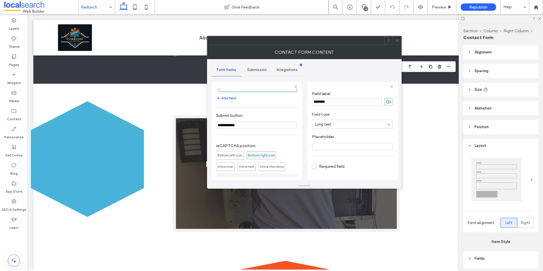
click at [258, 77] on div "**********" at bounding box center [256, 123] width 90 height 119
click at [257, 72] on span "Submission" at bounding box center [257, 70] width 20 height 5
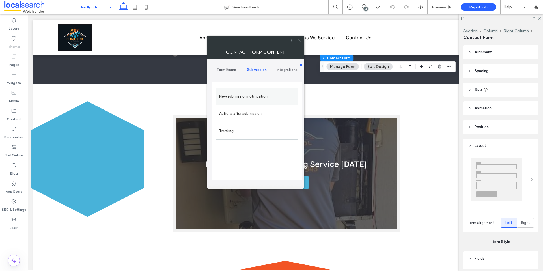
click at [256, 89] on div "New submission notification" at bounding box center [256, 96] width 81 height 17
click at [253, 101] on label "New submission notification" at bounding box center [256, 96] width 75 height 11
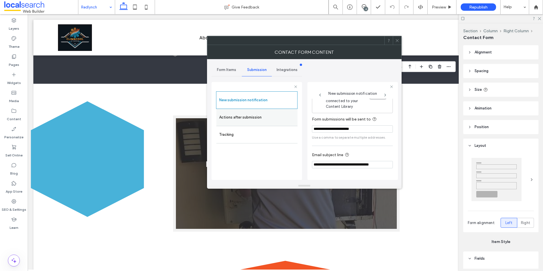
scroll to position [10, 0]
drag, startPoint x: 251, startPoint y: 118, endPoint x: 258, endPoint y: 116, distance: 7.6
click at [251, 118] on label "Actions after submission" at bounding box center [256, 117] width 75 height 11
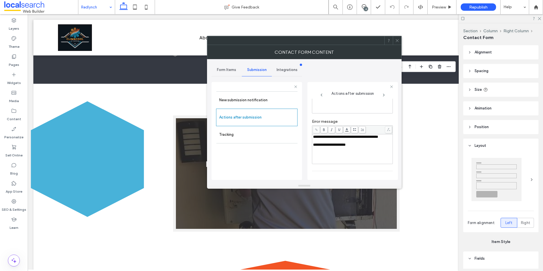
scroll to position [71, 0]
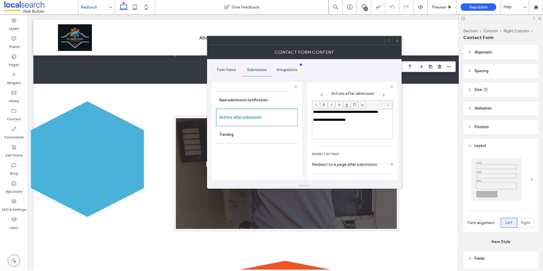
click at [395, 44] on span at bounding box center [397, 40] width 4 height 8
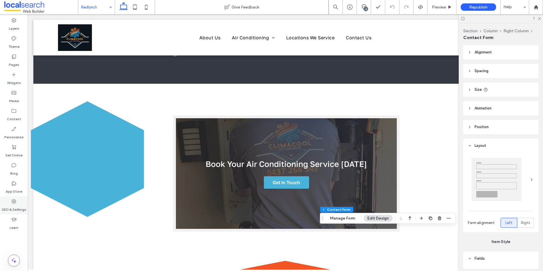
click at [17, 202] on div "SEO & Settings" at bounding box center [14, 205] width 28 height 18
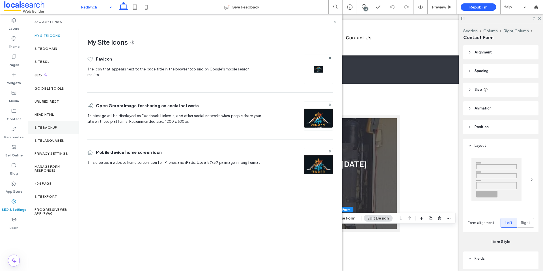
click at [51, 127] on label "Site Backup" at bounding box center [45, 128] width 23 height 4
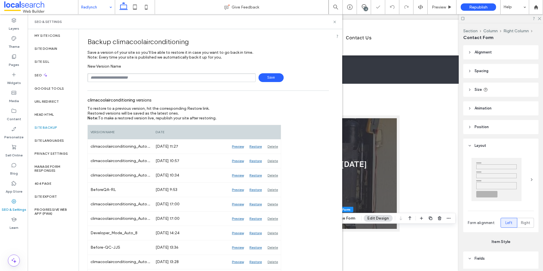
click at [148, 77] on input "text" at bounding box center [171, 77] width 168 height 9
type input "**********"
click at [269, 77] on span "Save" at bounding box center [270, 77] width 25 height 9
click at [336, 21] on icon at bounding box center [334, 22] width 4 height 4
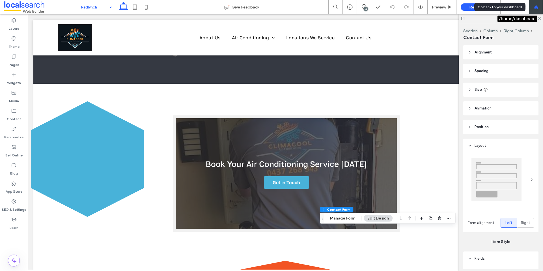
click at [531, 7] on div at bounding box center [536, 7] width 14 height 5
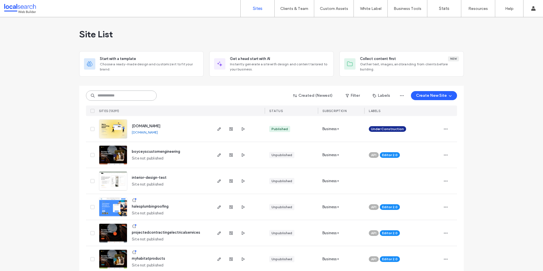
click at [115, 95] on input at bounding box center [121, 95] width 71 height 10
paste input "********"
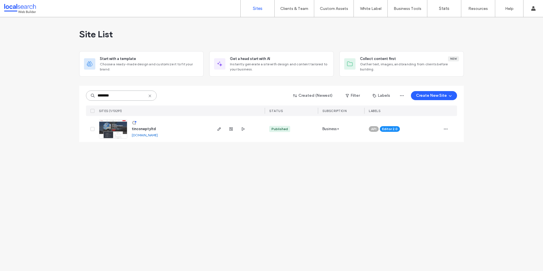
type input "********"
click at [151, 134] on link "[DOMAIN_NAME]" at bounding box center [145, 135] width 26 height 4
click at [113, 127] on img at bounding box center [113, 139] width 28 height 38
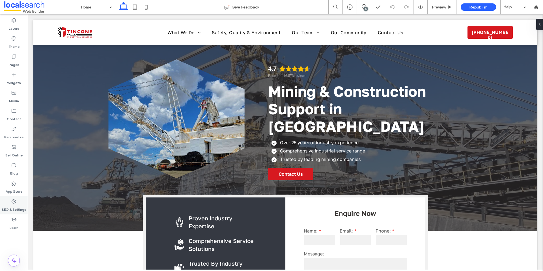
click at [11, 203] on icon at bounding box center [14, 201] width 6 height 6
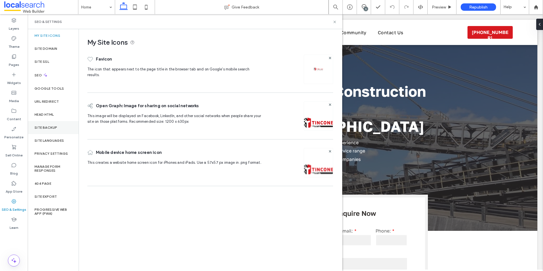
click at [54, 130] on div "Site Backup" at bounding box center [53, 127] width 51 height 13
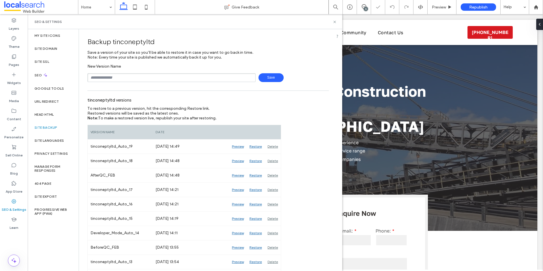
click at [145, 79] on input "text" at bounding box center [171, 77] width 168 height 9
type input "**********"
click at [272, 79] on span "Save" at bounding box center [270, 77] width 25 height 9
click at [54, 113] on label "Head HTML" at bounding box center [44, 115] width 20 height 4
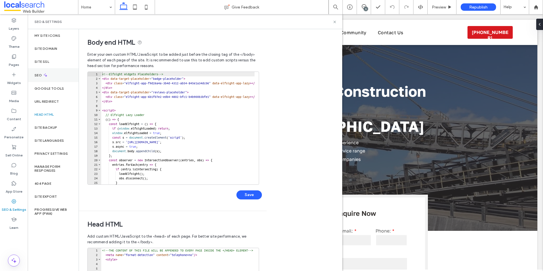
click at [55, 77] on div "SEO" at bounding box center [53, 75] width 51 height 14
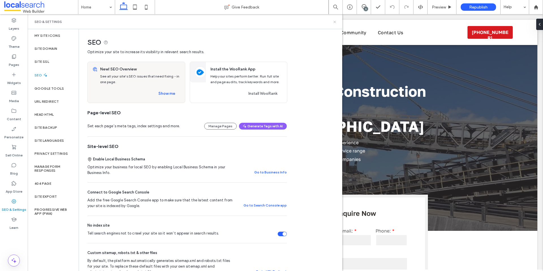
click at [335, 21] on use at bounding box center [334, 22] width 2 height 2
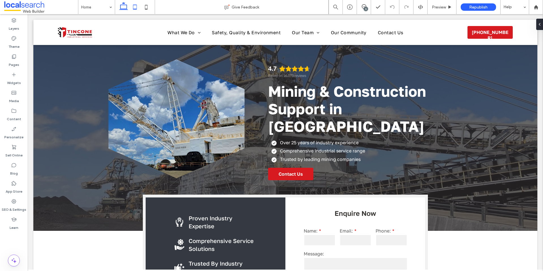
click at [136, 5] on icon at bounding box center [134, 6] width 11 height 11
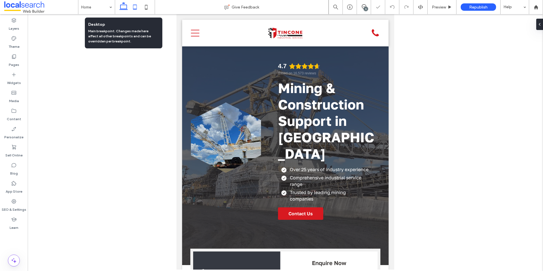
click at [124, 7] on icon at bounding box center [123, 6] width 11 height 11
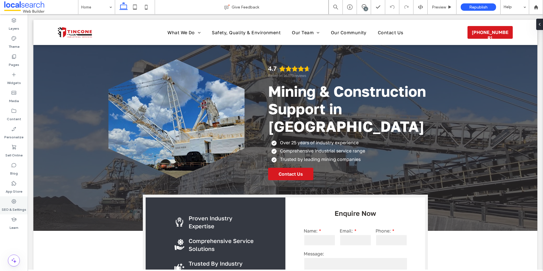
click at [13, 210] on label "SEO & Settings" at bounding box center [14, 208] width 25 height 8
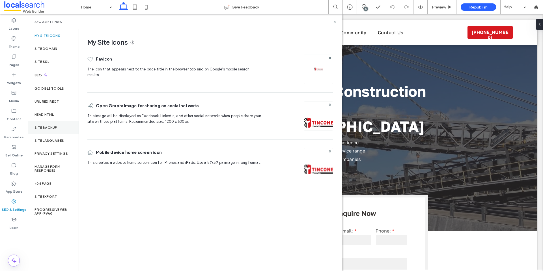
click at [54, 131] on div "Site Backup" at bounding box center [53, 127] width 51 height 13
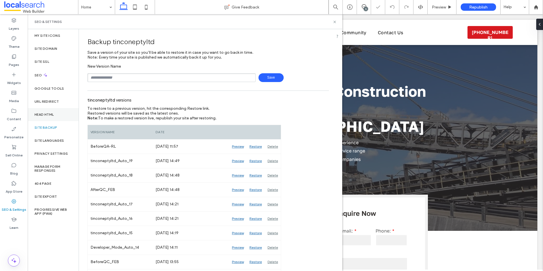
drag, startPoint x: 51, startPoint y: 113, endPoint x: 72, endPoint y: 114, distance: 20.7
click at [51, 113] on label "Head HTML" at bounding box center [44, 115] width 20 height 4
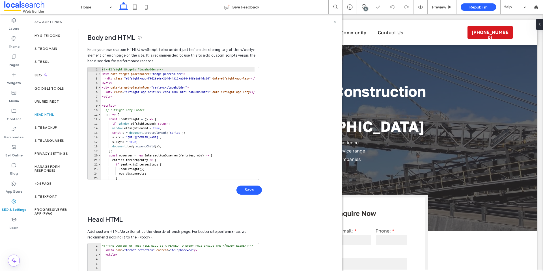
scroll to position [14, 0]
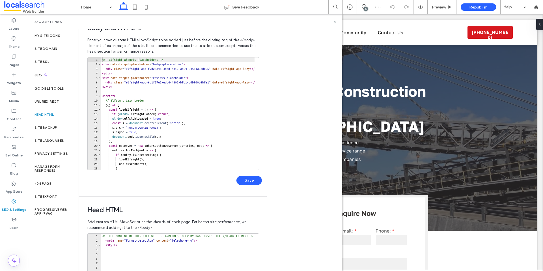
type textarea "**********"
paste textarea "**********"
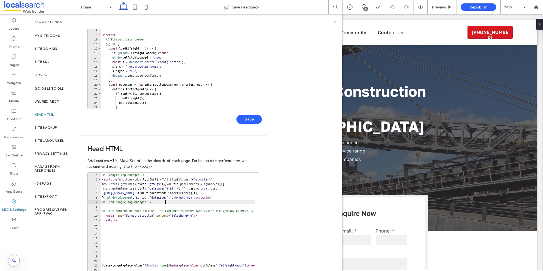
scroll to position [116, 0]
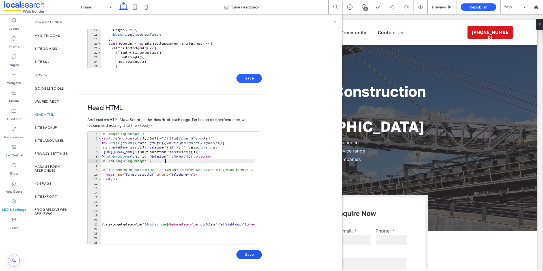
type textarea "**********"
click at [252, 259] on button "Save" at bounding box center [248, 254] width 25 height 9
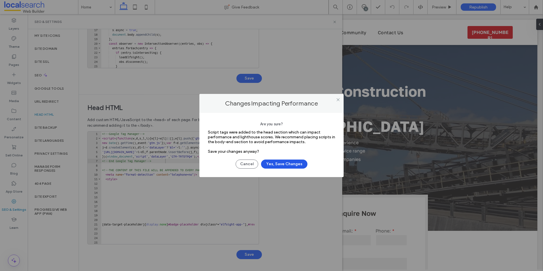
click at [286, 166] on button "Yes, Save Changes" at bounding box center [284, 163] width 46 height 9
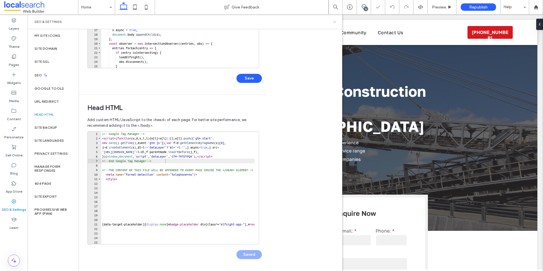
click at [335, 21] on use at bounding box center [334, 22] width 2 height 2
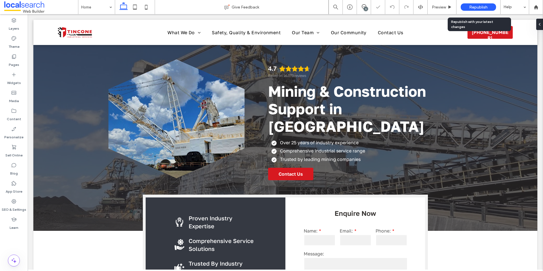
click at [466, 9] on div "Republish" at bounding box center [478, 6] width 35 height 7
